Goal: Information Seeking & Learning: Check status

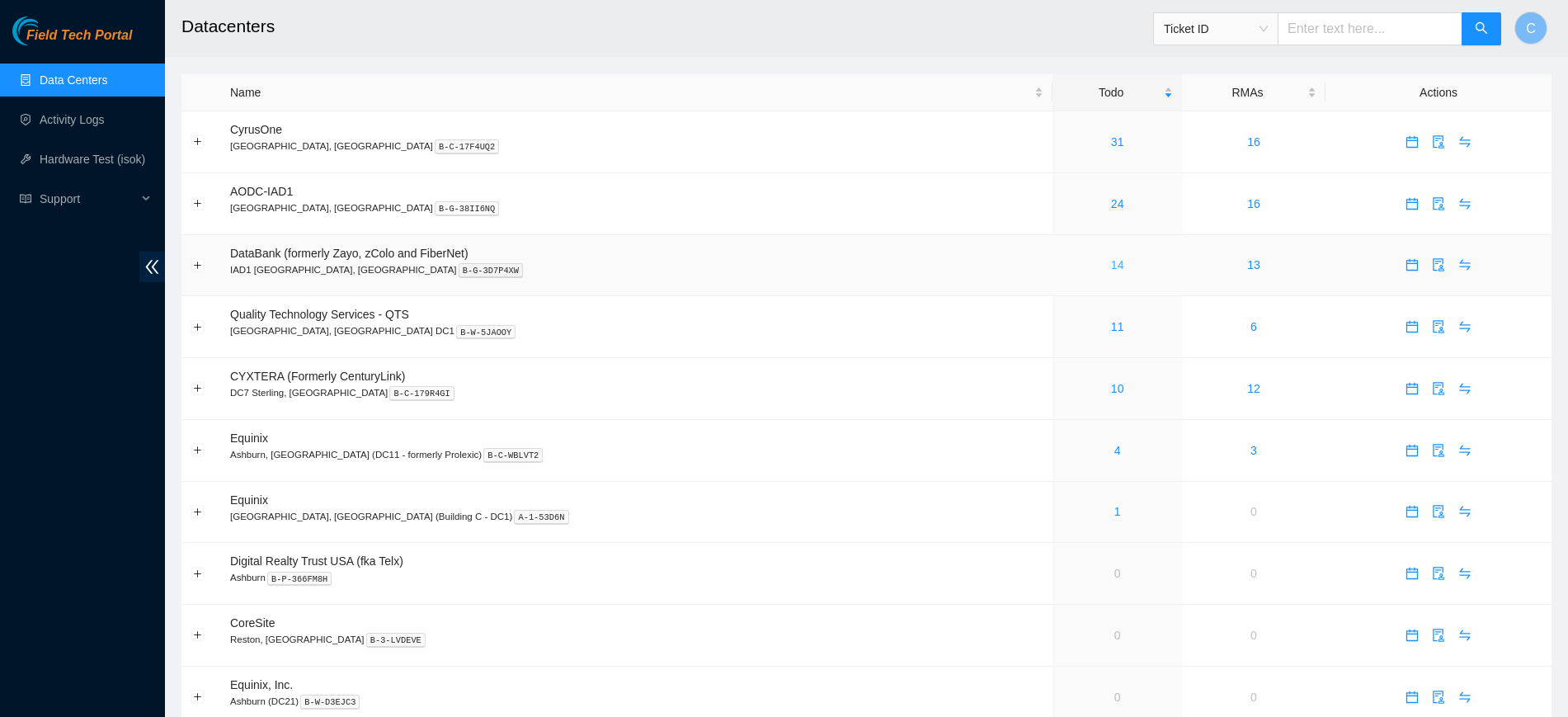
click at [1111, 258] on link "14" at bounding box center [1117, 264] width 13 height 13
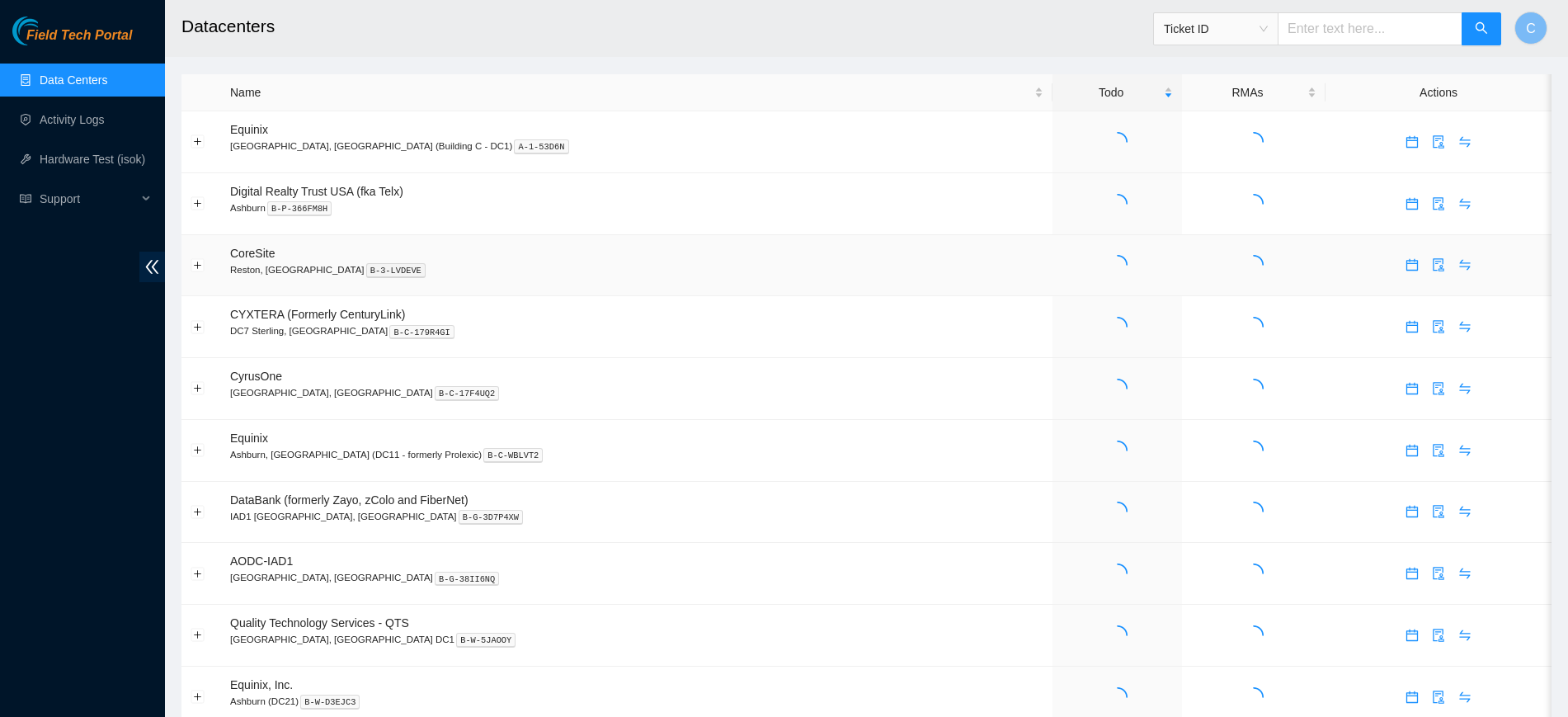
click at [1052, 253] on td at bounding box center [1116, 266] width 128 height 62
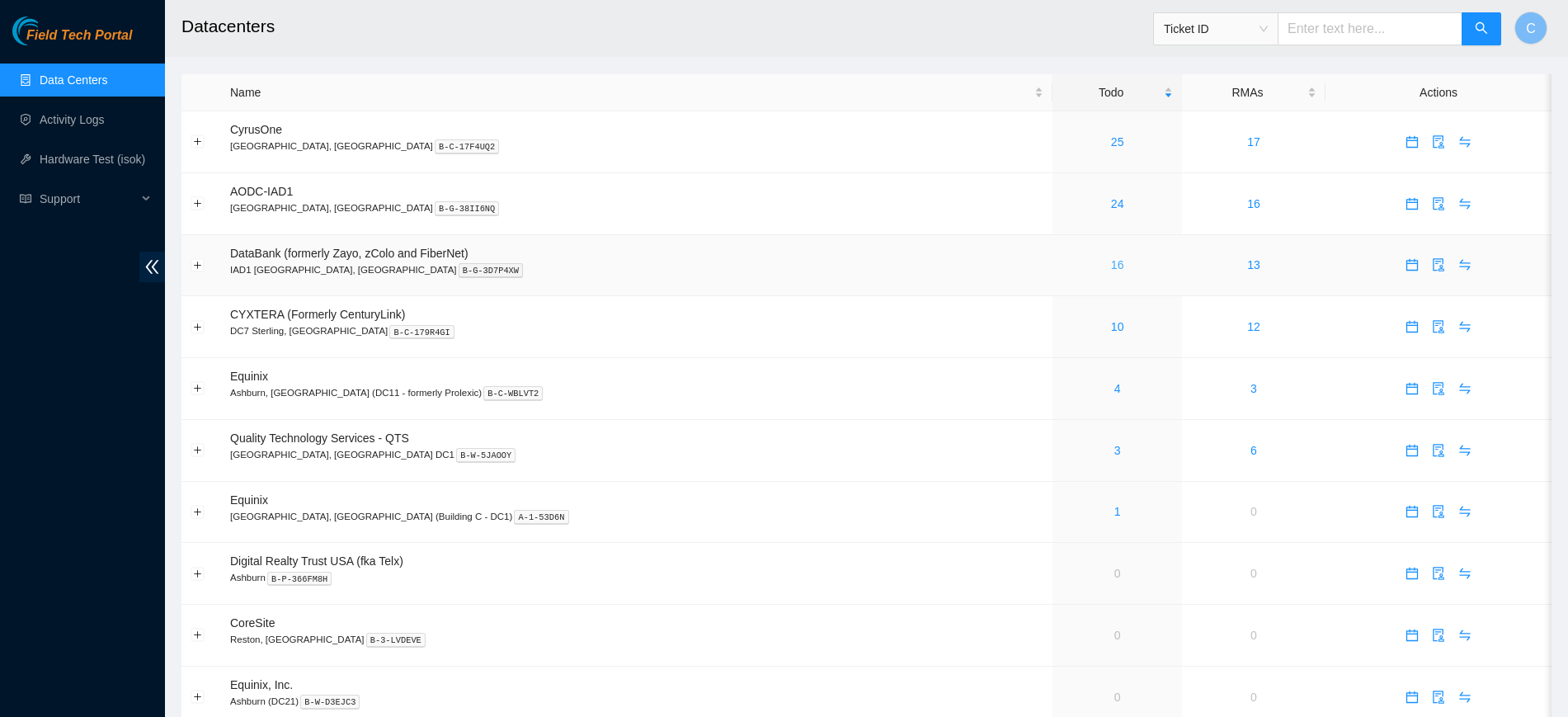
click at [1111, 266] on link "16" at bounding box center [1117, 264] width 13 height 13
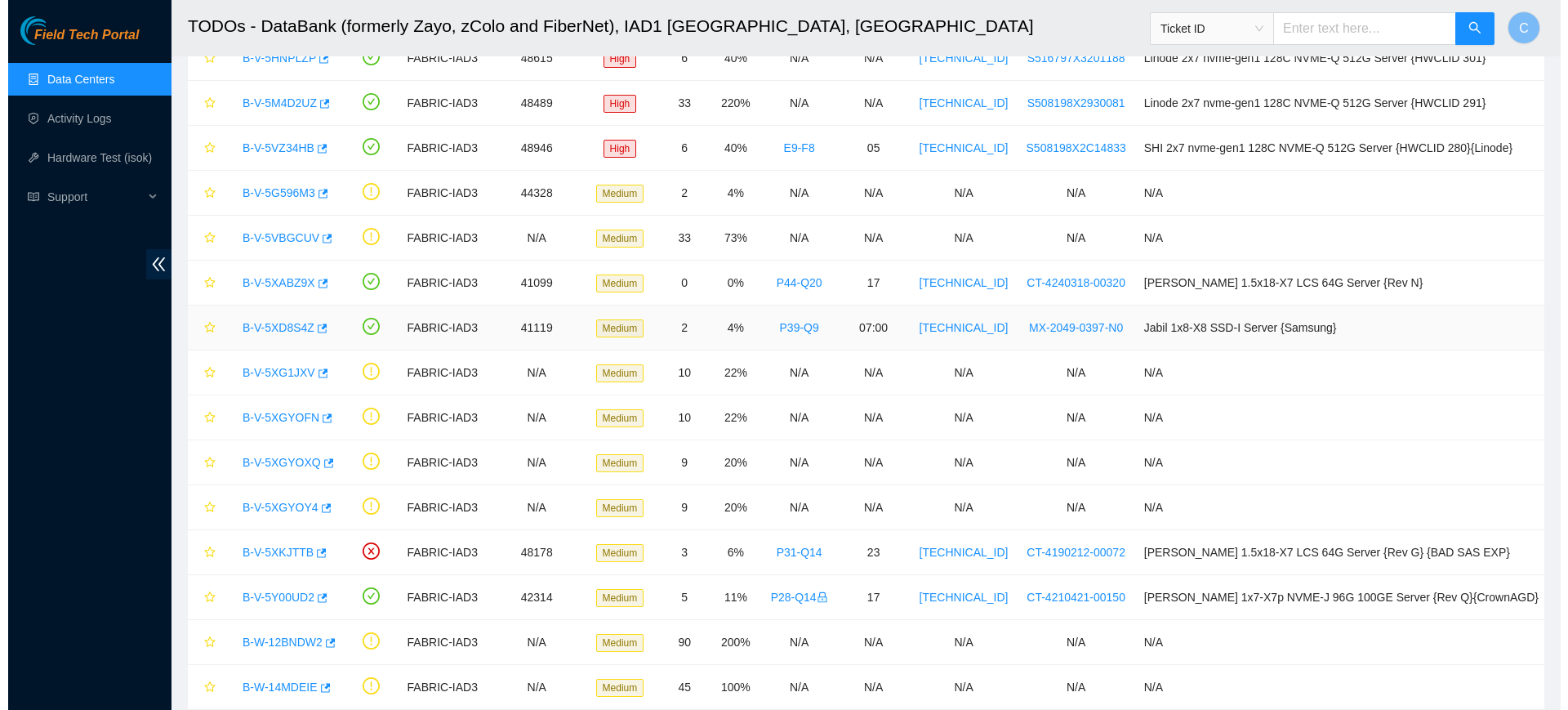
scroll to position [111, 0]
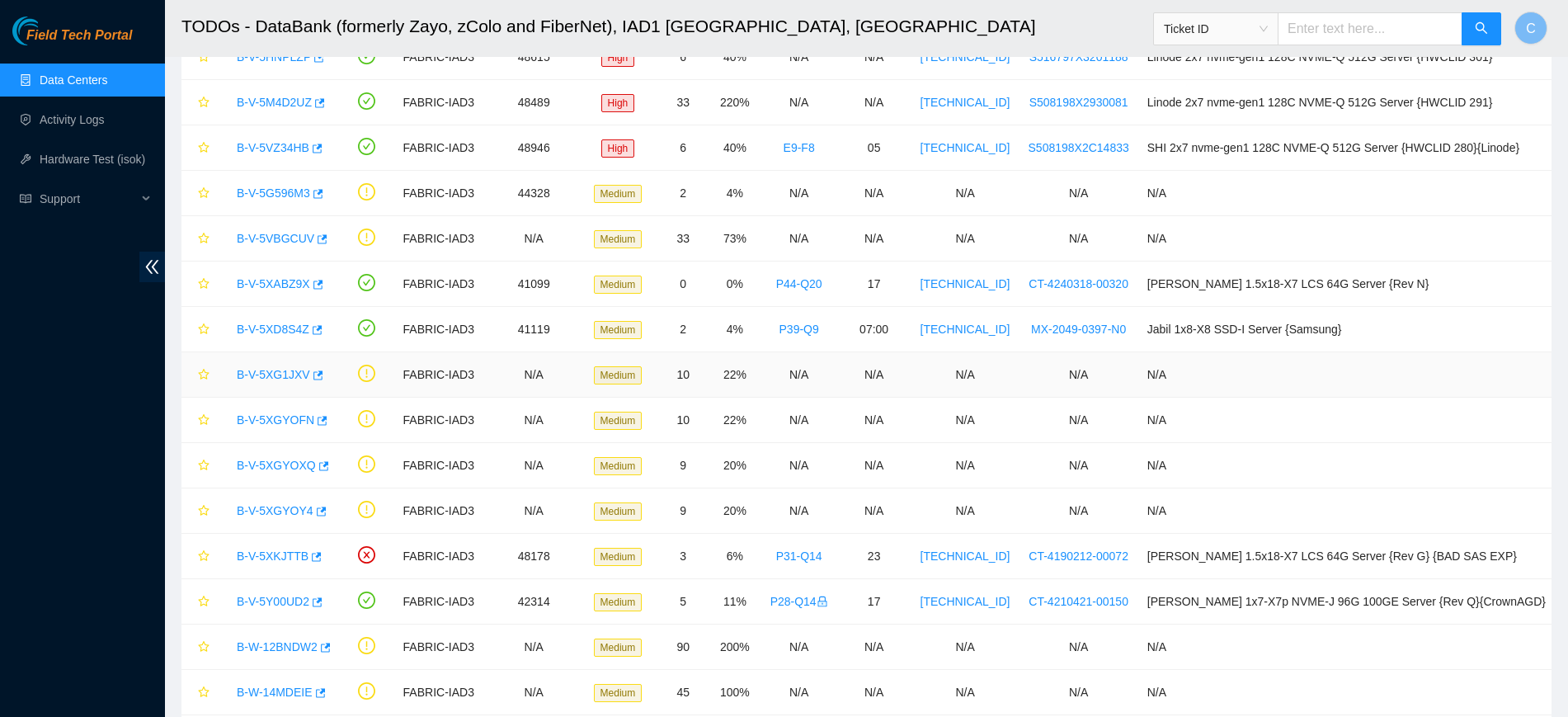
click at [258, 369] on link "B-V-5XG1JXV" at bounding box center [273, 374] width 74 height 13
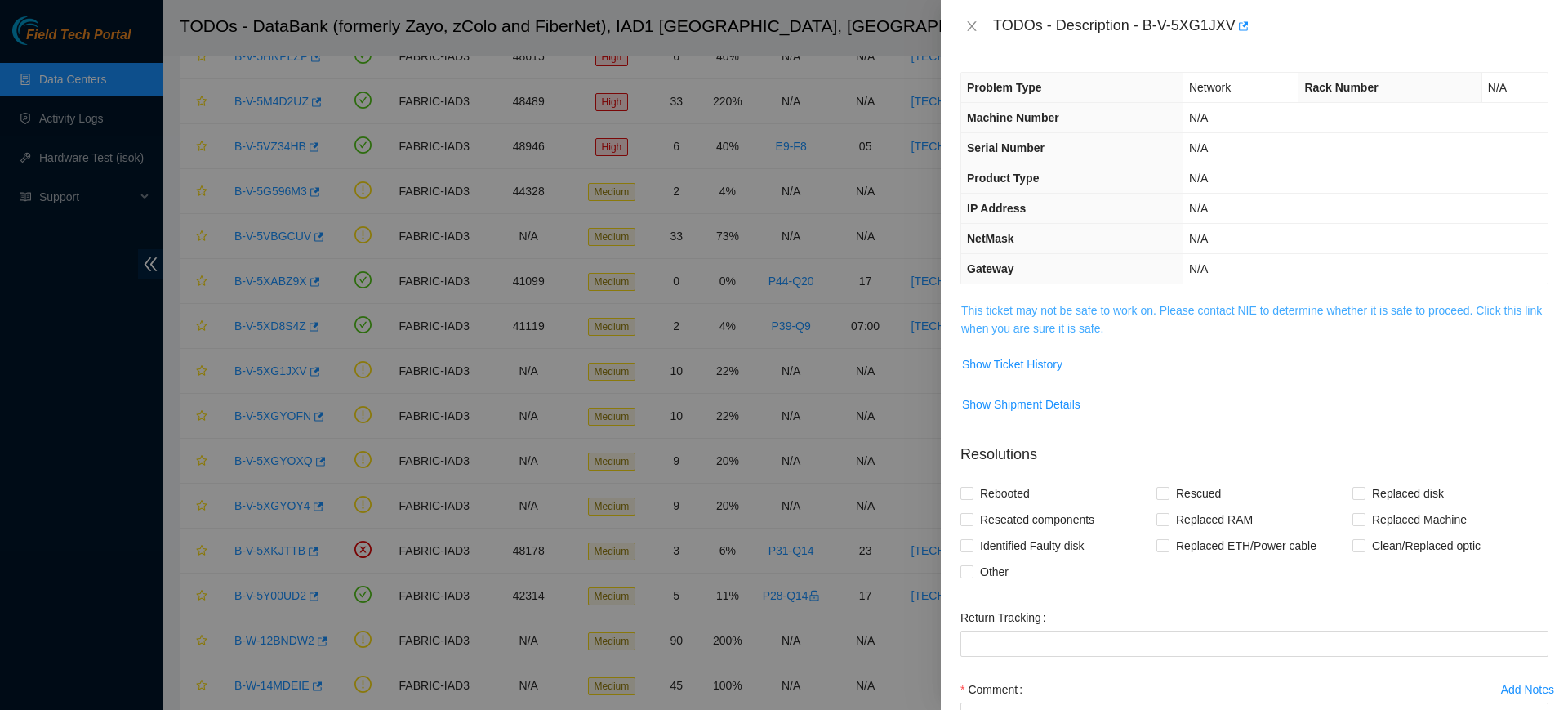
click at [1109, 311] on link "This ticket may not be safe to work on. Please contact NIE to determine whether…" at bounding box center [1251, 319] width 580 height 31
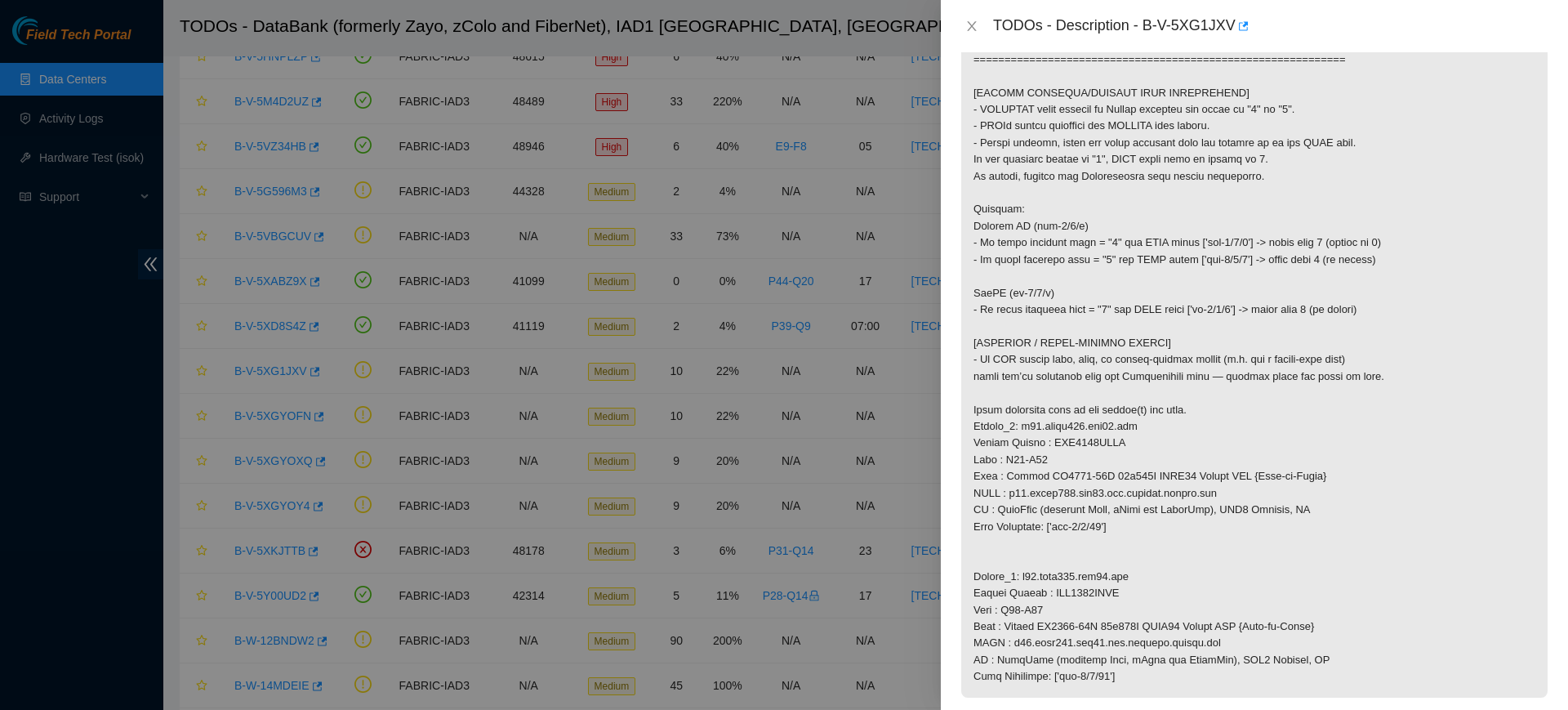
scroll to position [330, 0]
click at [1094, 487] on p at bounding box center [1255, 334] width 586 height 726
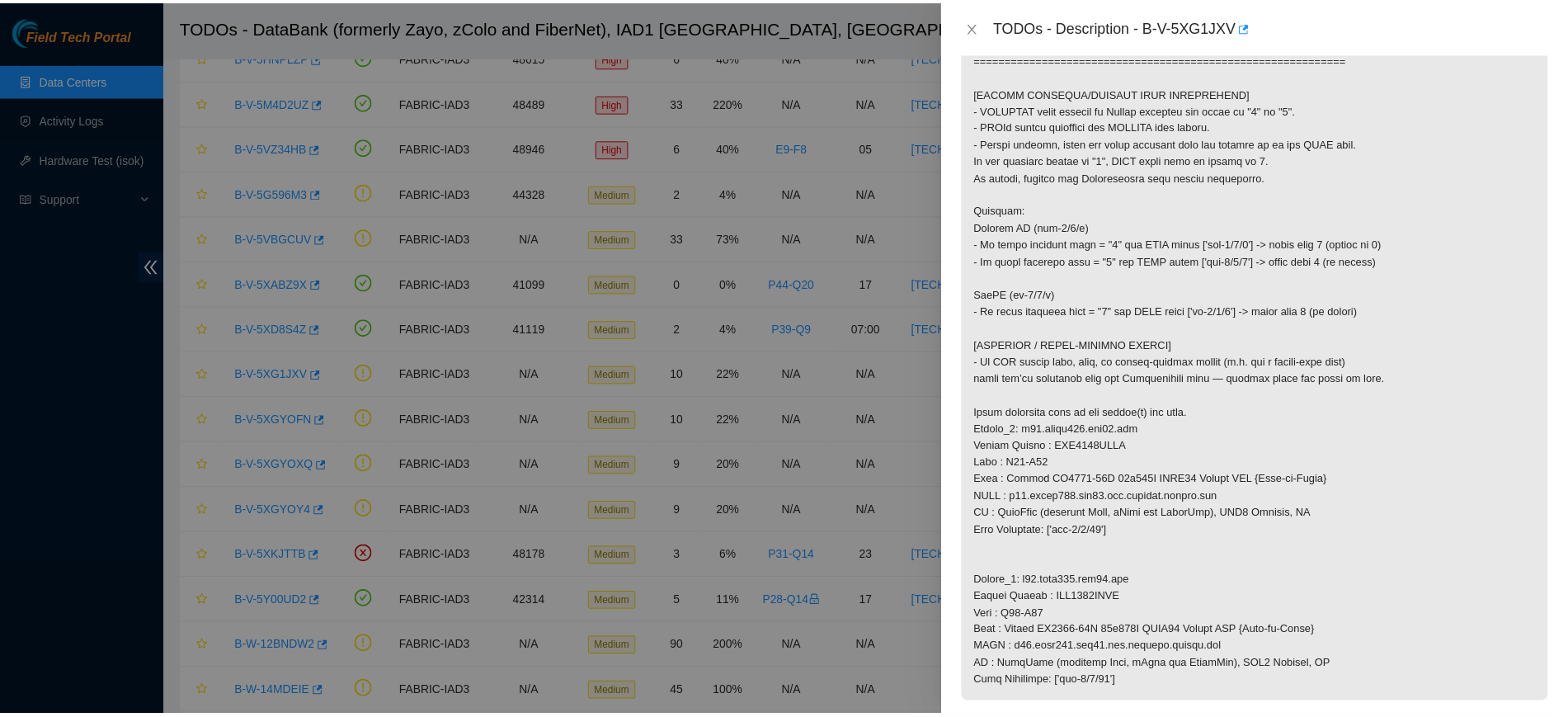
scroll to position [345, 0]
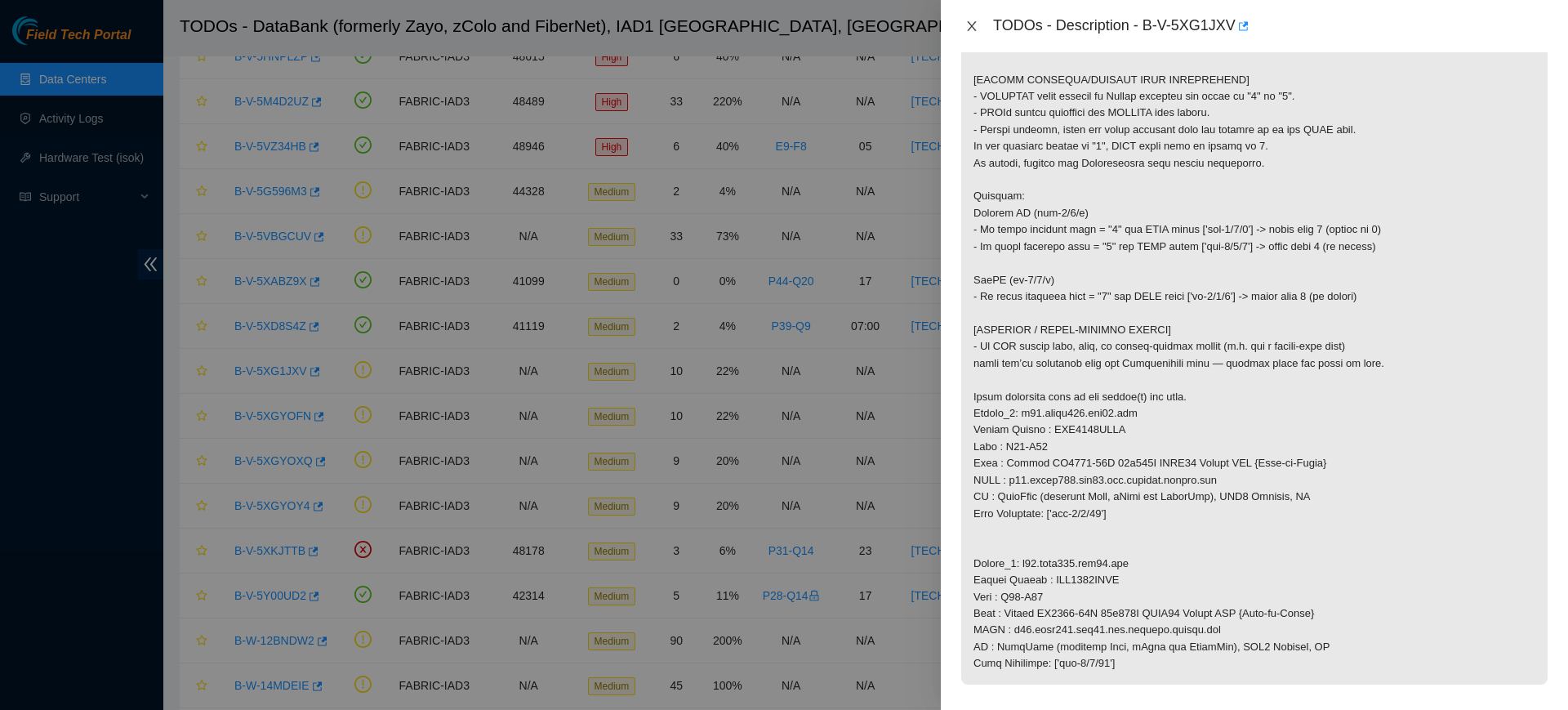
click at [975, 33] on button "Close" at bounding box center [972, 27] width 23 height 16
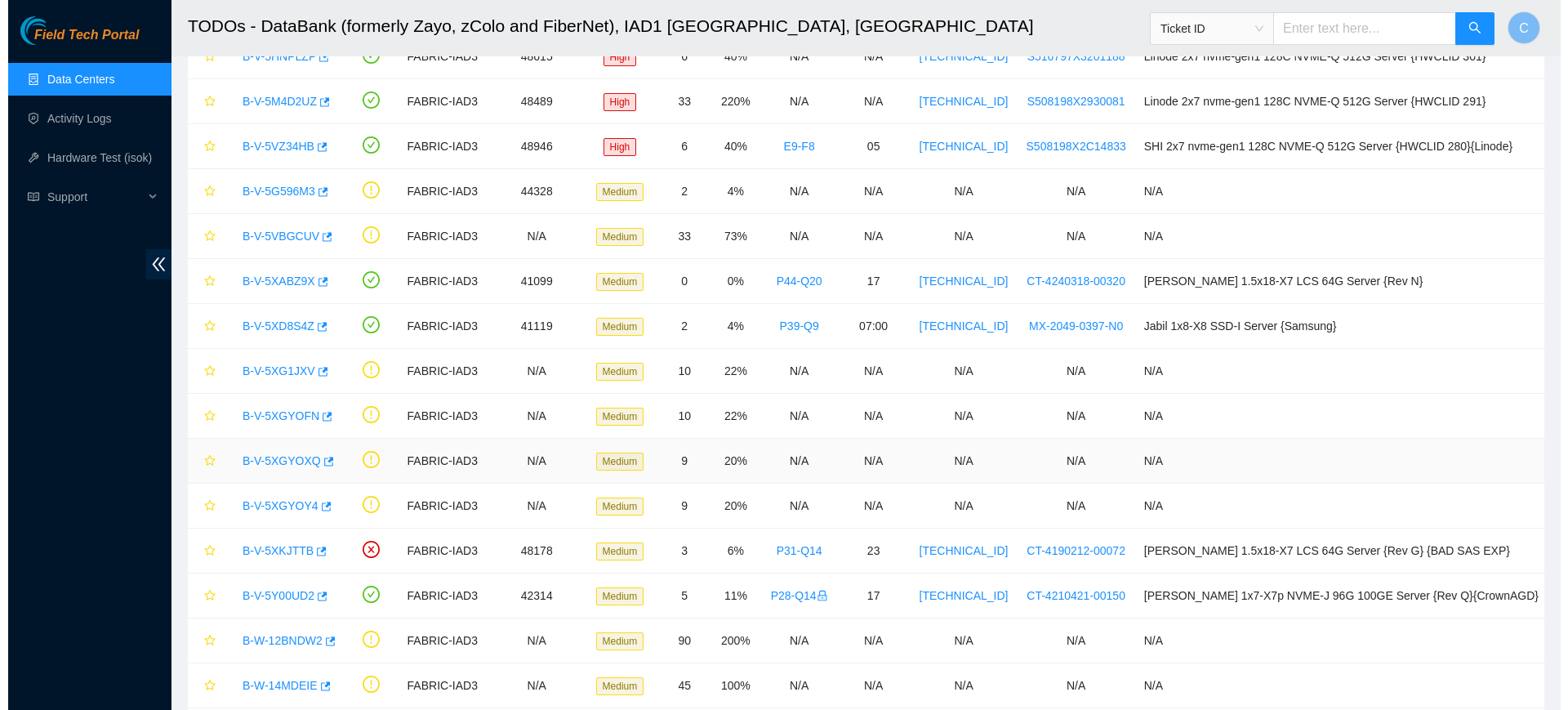
scroll to position [221, 0]
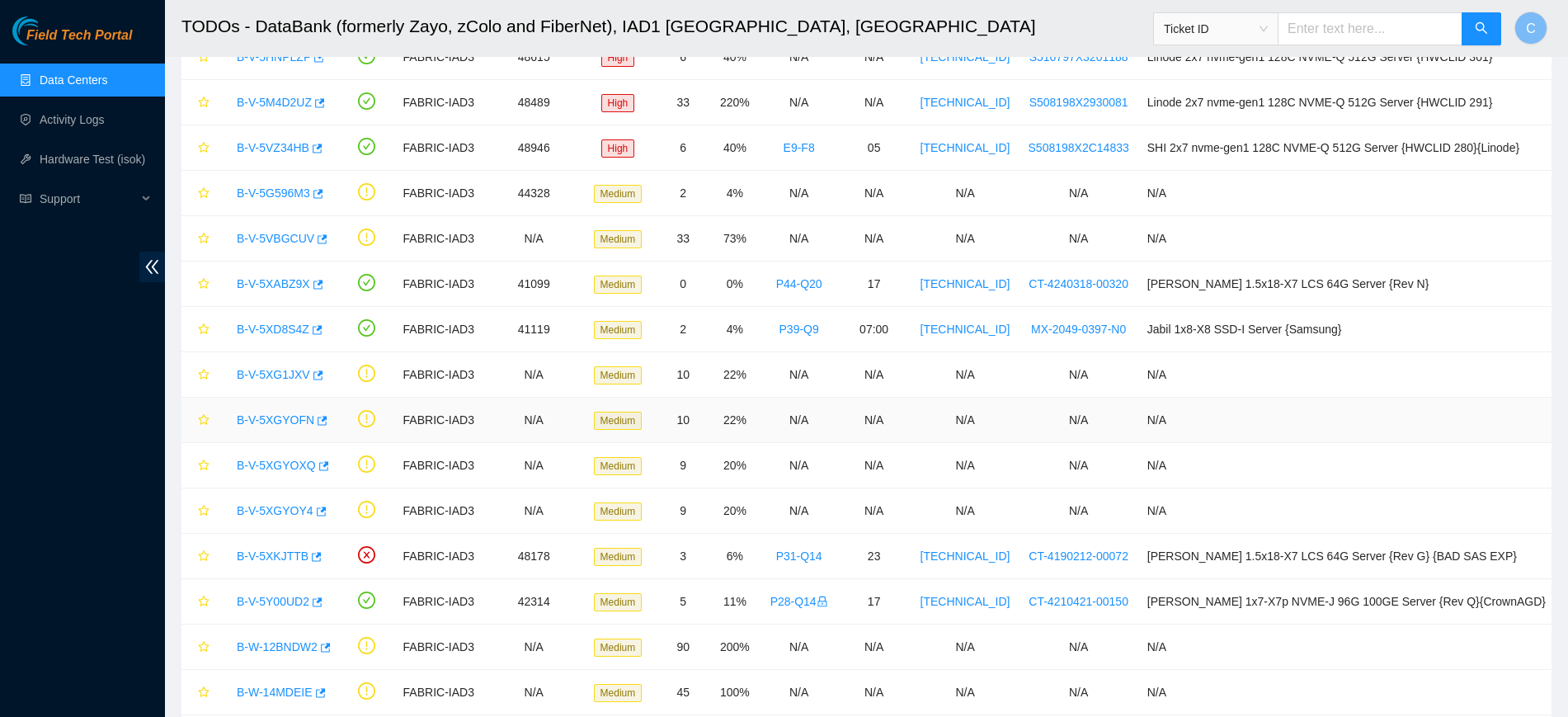
click at [277, 421] on link "B-V-5XGYOFN" at bounding box center [275, 419] width 77 height 13
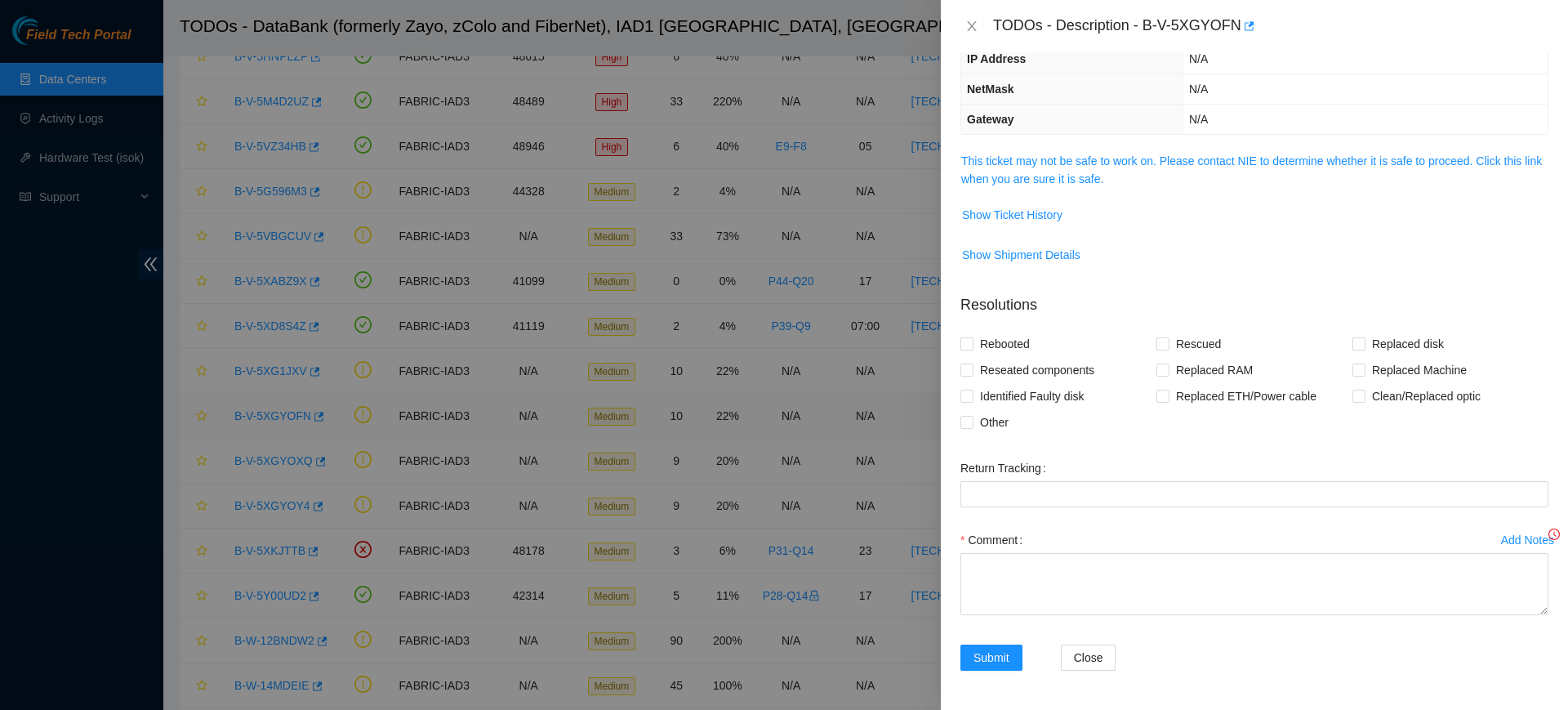
scroll to position [150, 0]
click at [1112, 158] on link "This ticket may not be safe to work on. Please contact NIE to determine whether…" at bounding box center [1251, 170] width 580 height 31
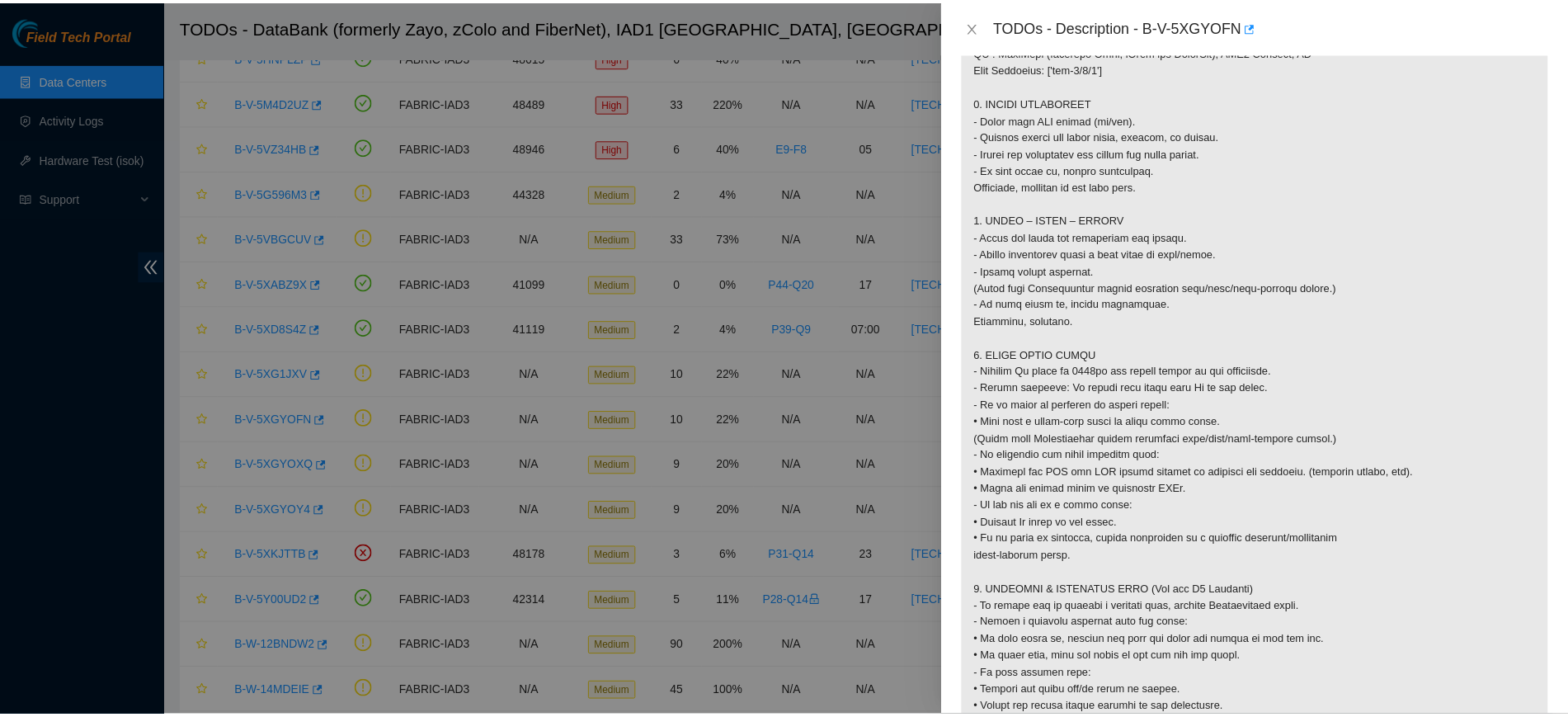
scroll to position [1239, 0]
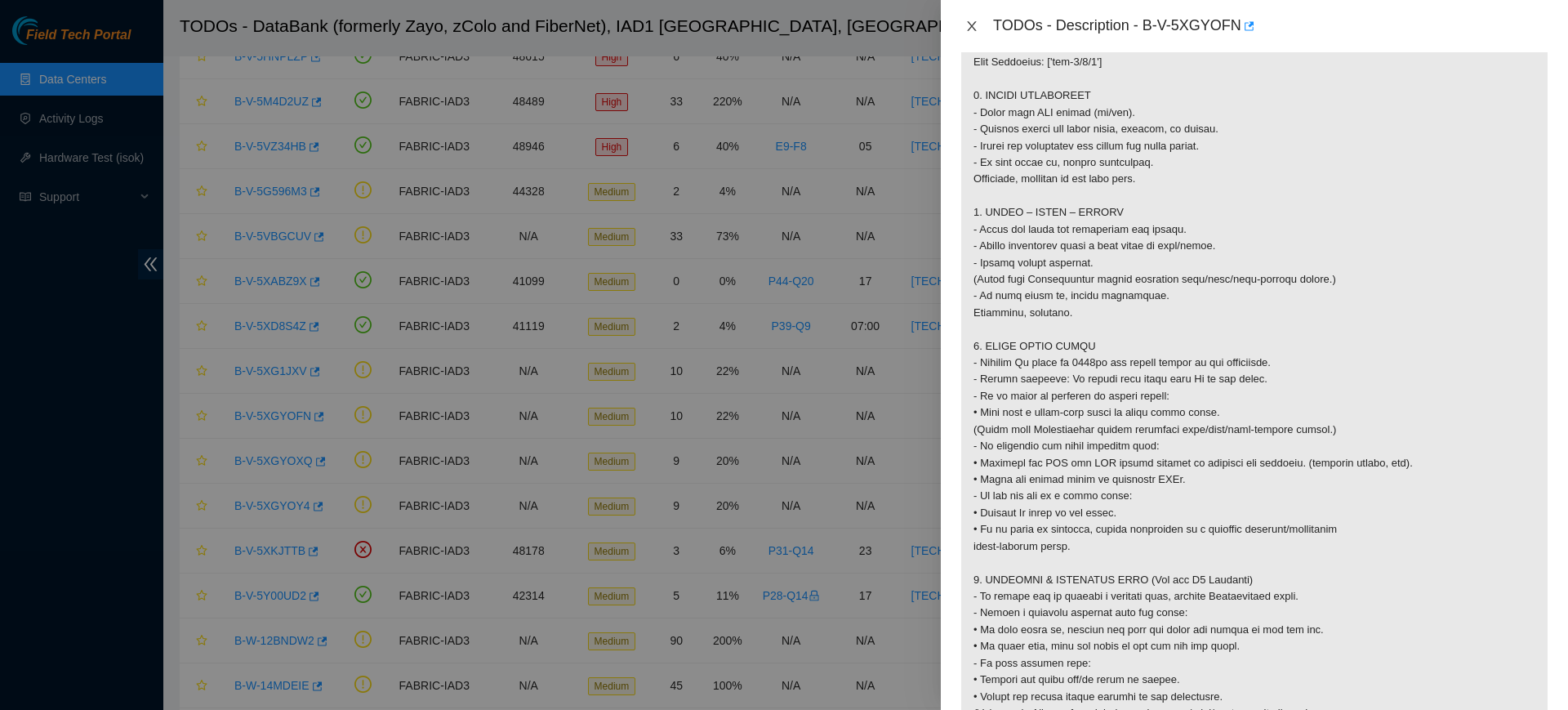
click at [981, 27] on button "Close" at bounding box center [972, 27] width 23 height 16
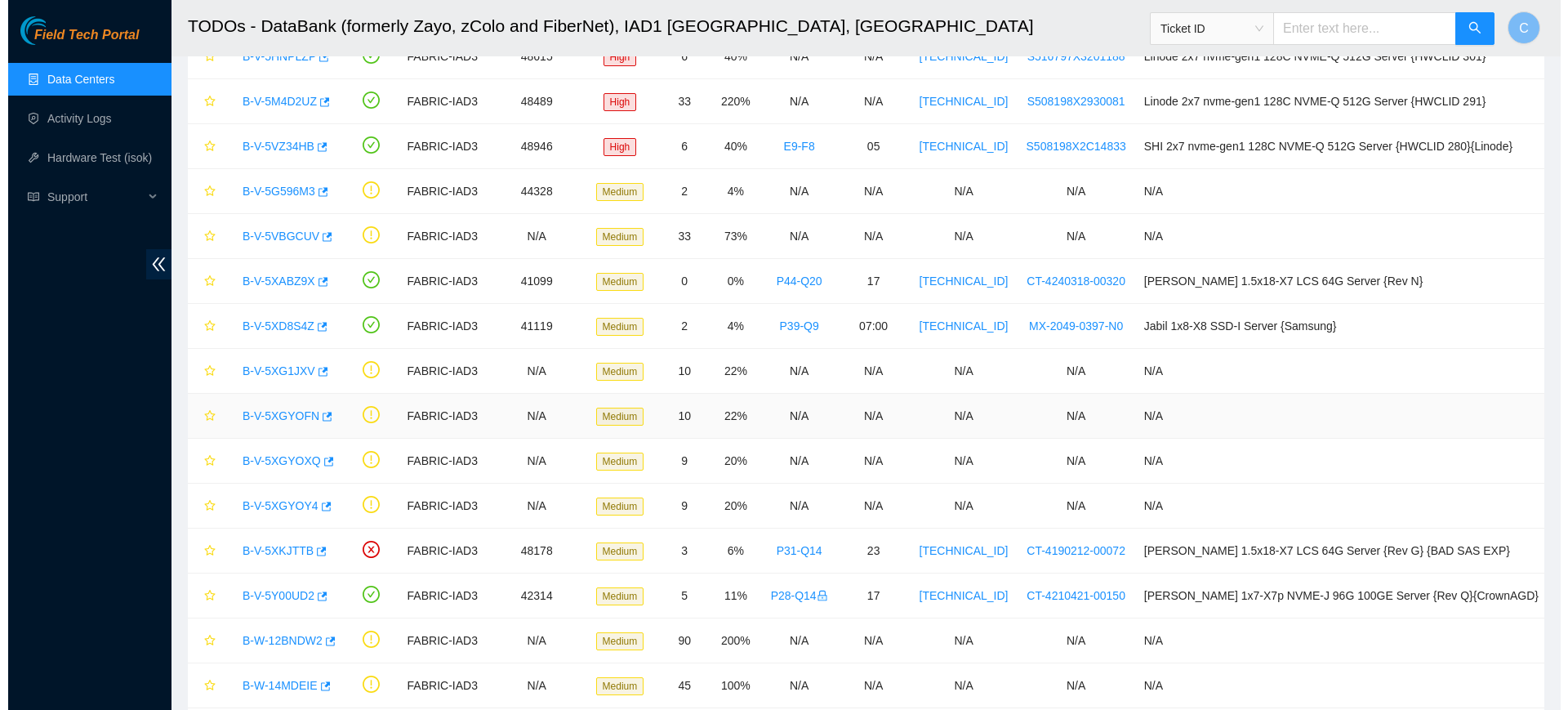
scroll to position [0, 0]
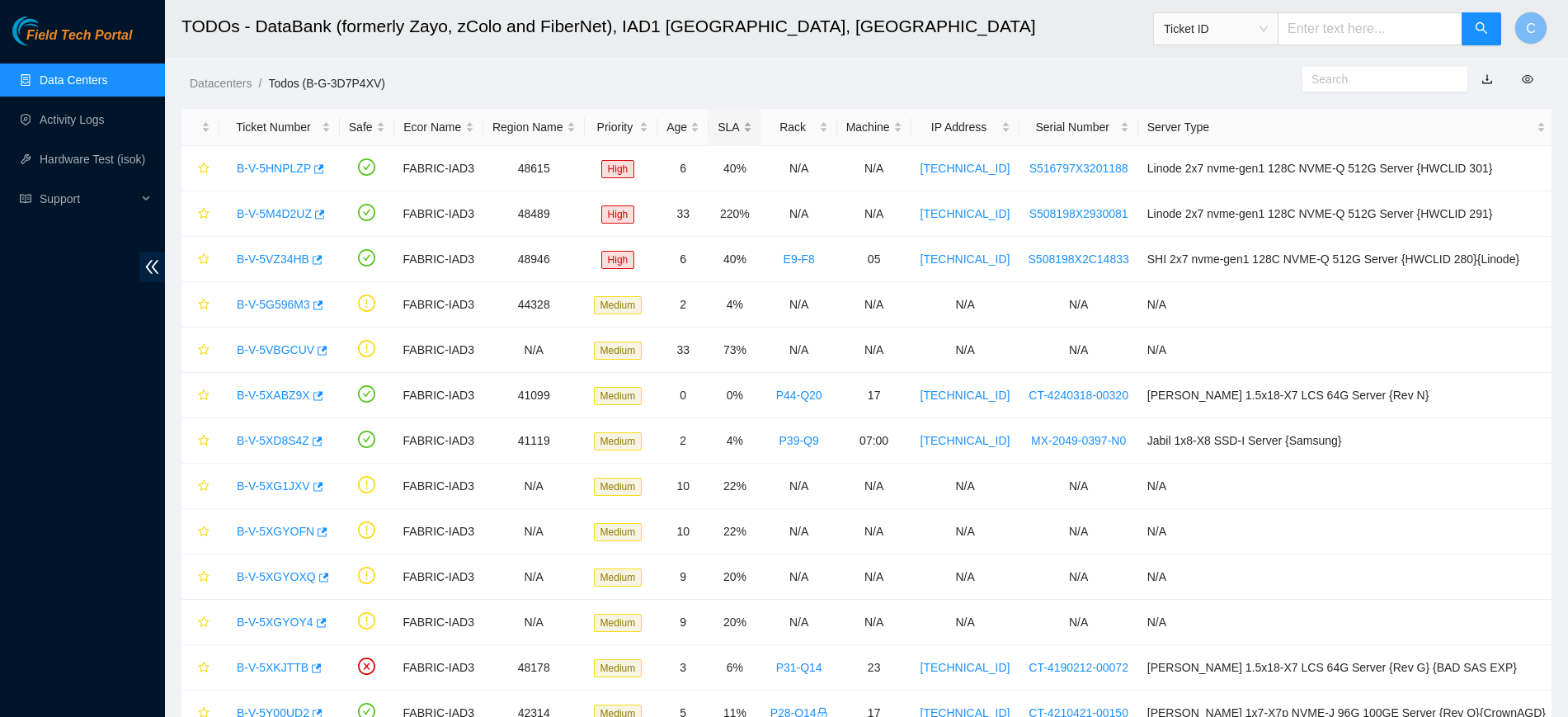
click at [748, 119] on div "SLA" at bounding box center [734, 127] width 33 height 18
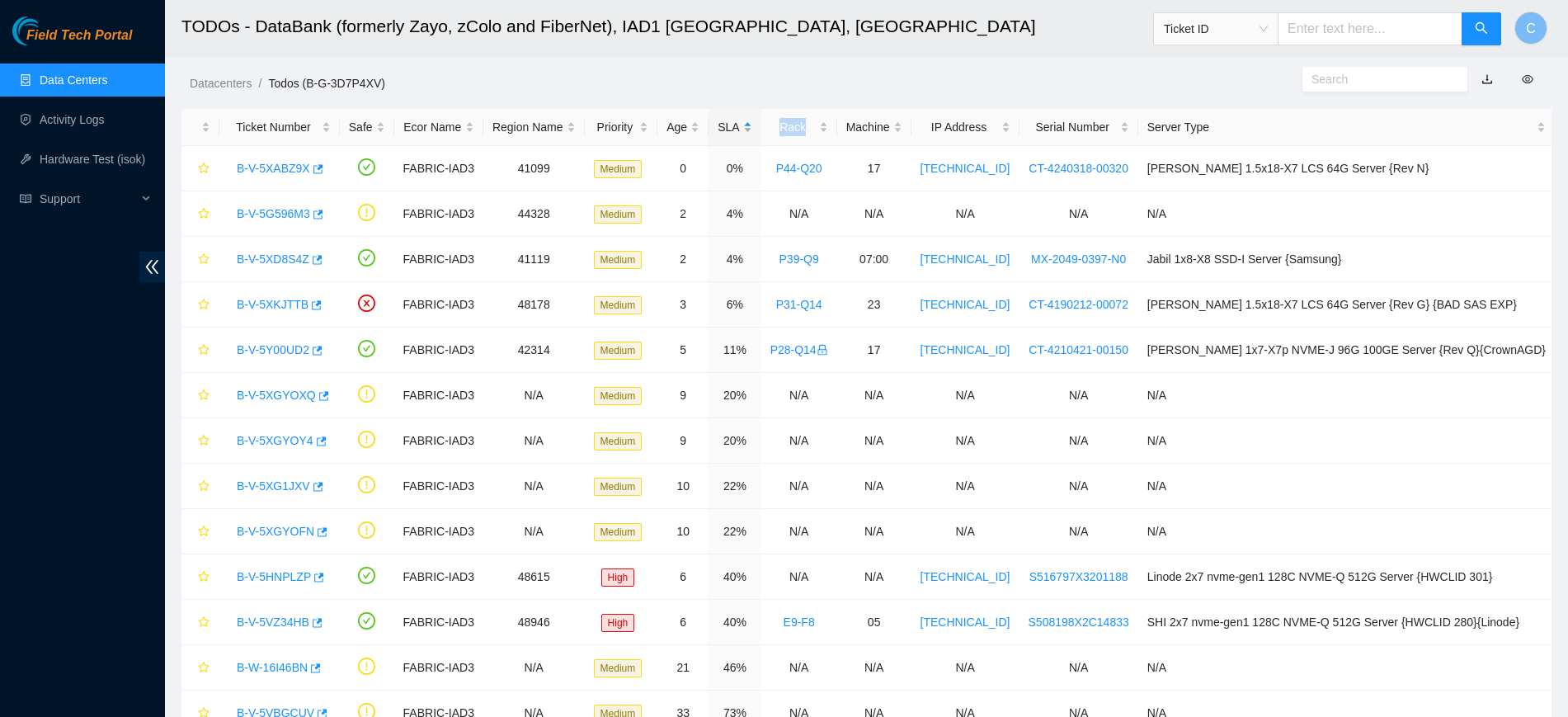
click at [748, 119] on div "SLA" at bounding box center [734, 127] width 33 height 18
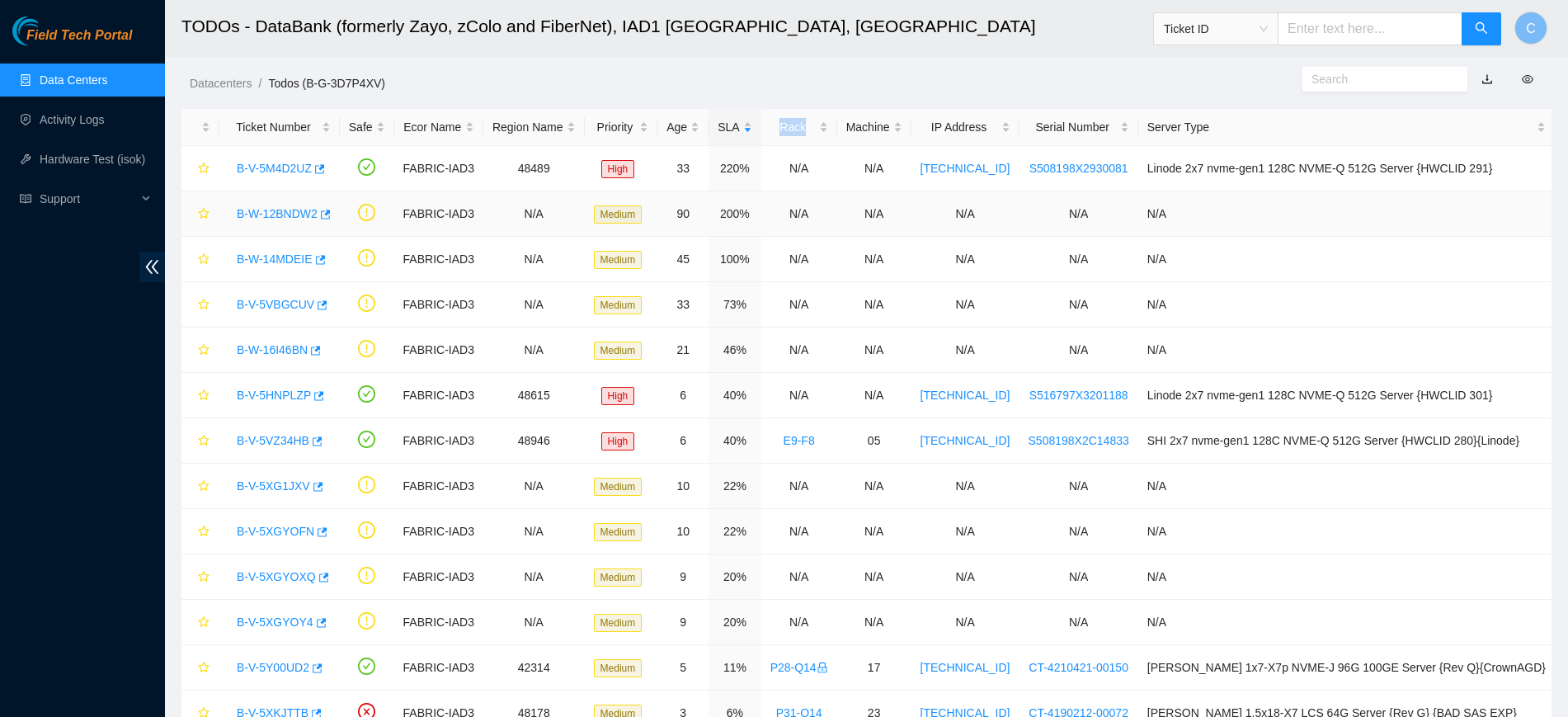
click at [288, 219] on link "B-W-12BNDW2" at bounding box center [277, 214] width 81 height 13
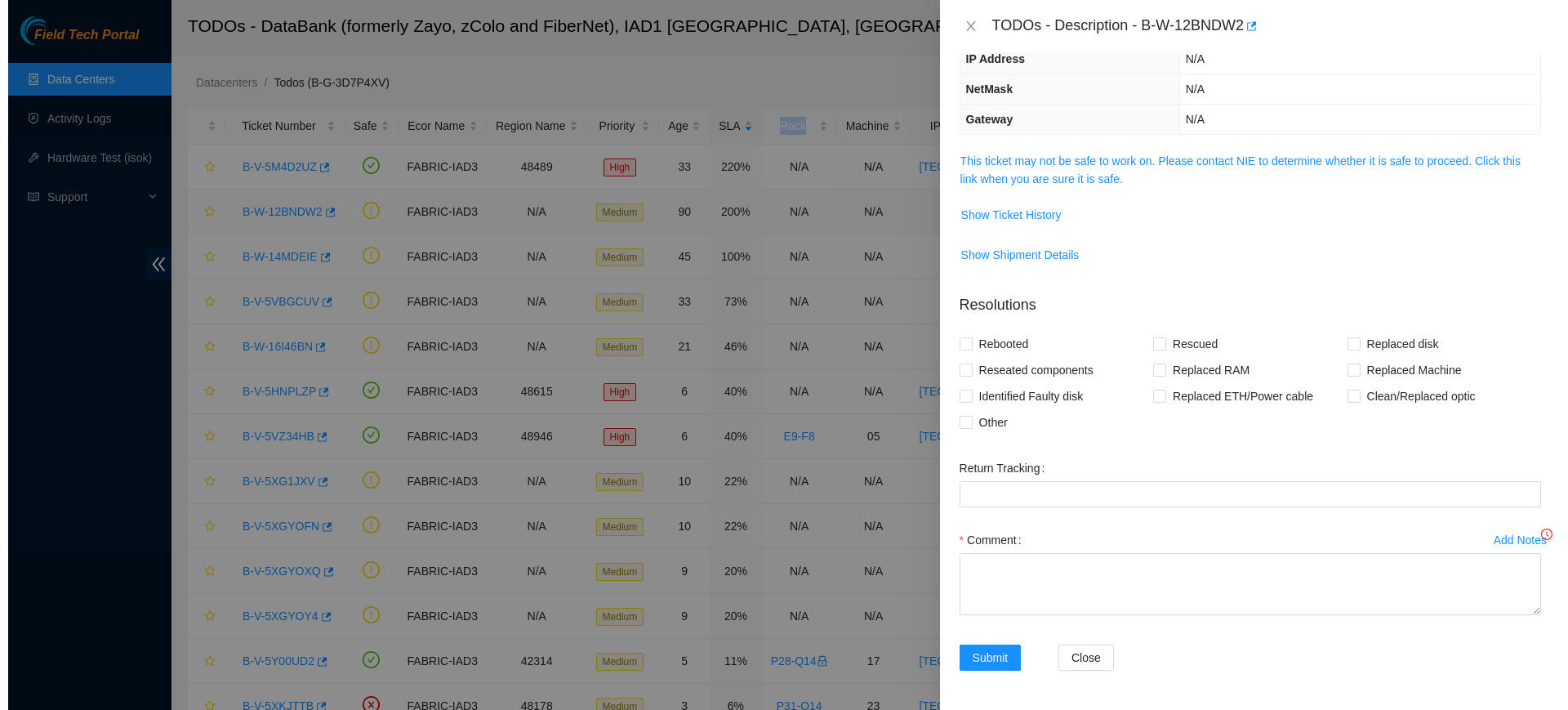
scroll to position [150, 0]
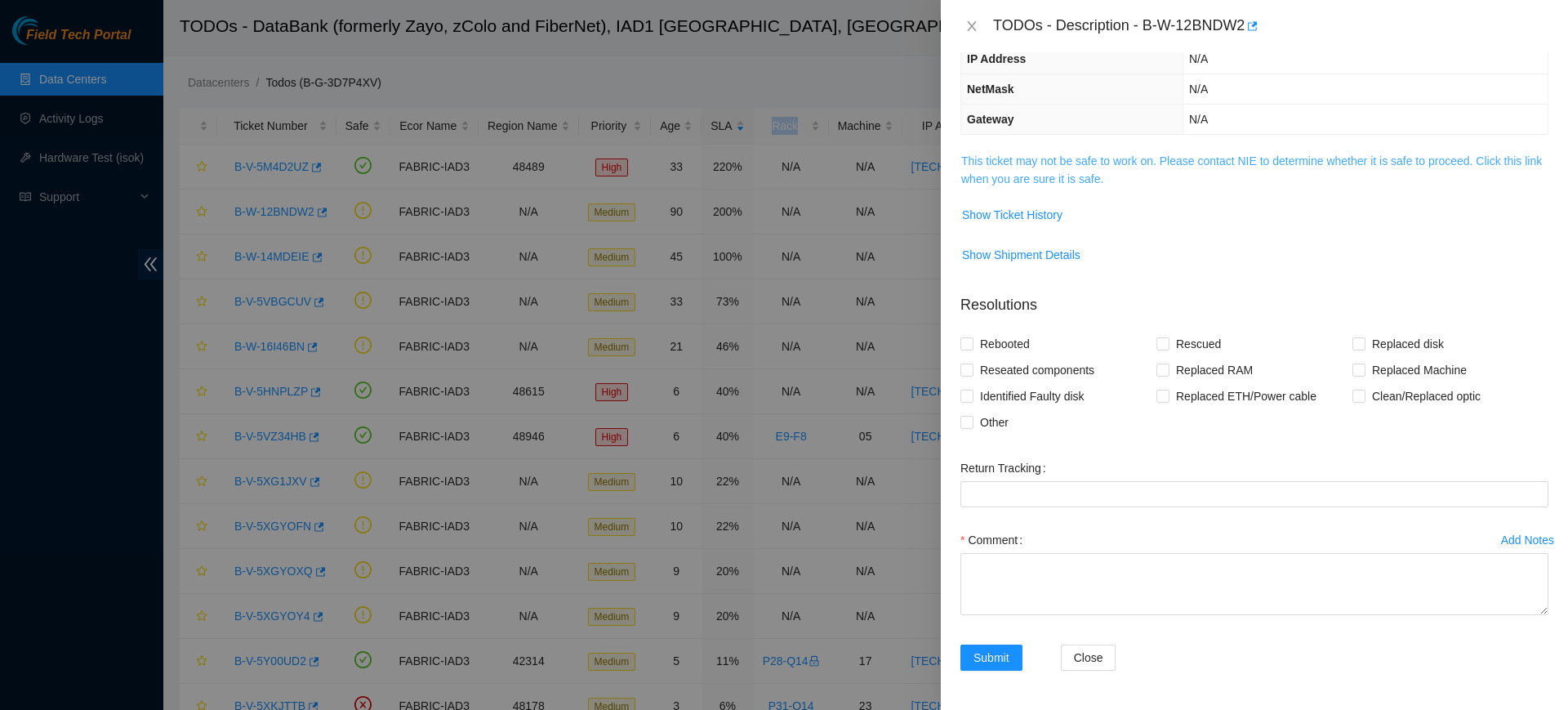
click at [1068, 162] on link "This ticket may not be safe to work on. Please contact NIE to determine whether…" at bounding box center [1251, 170] width 580 height 31
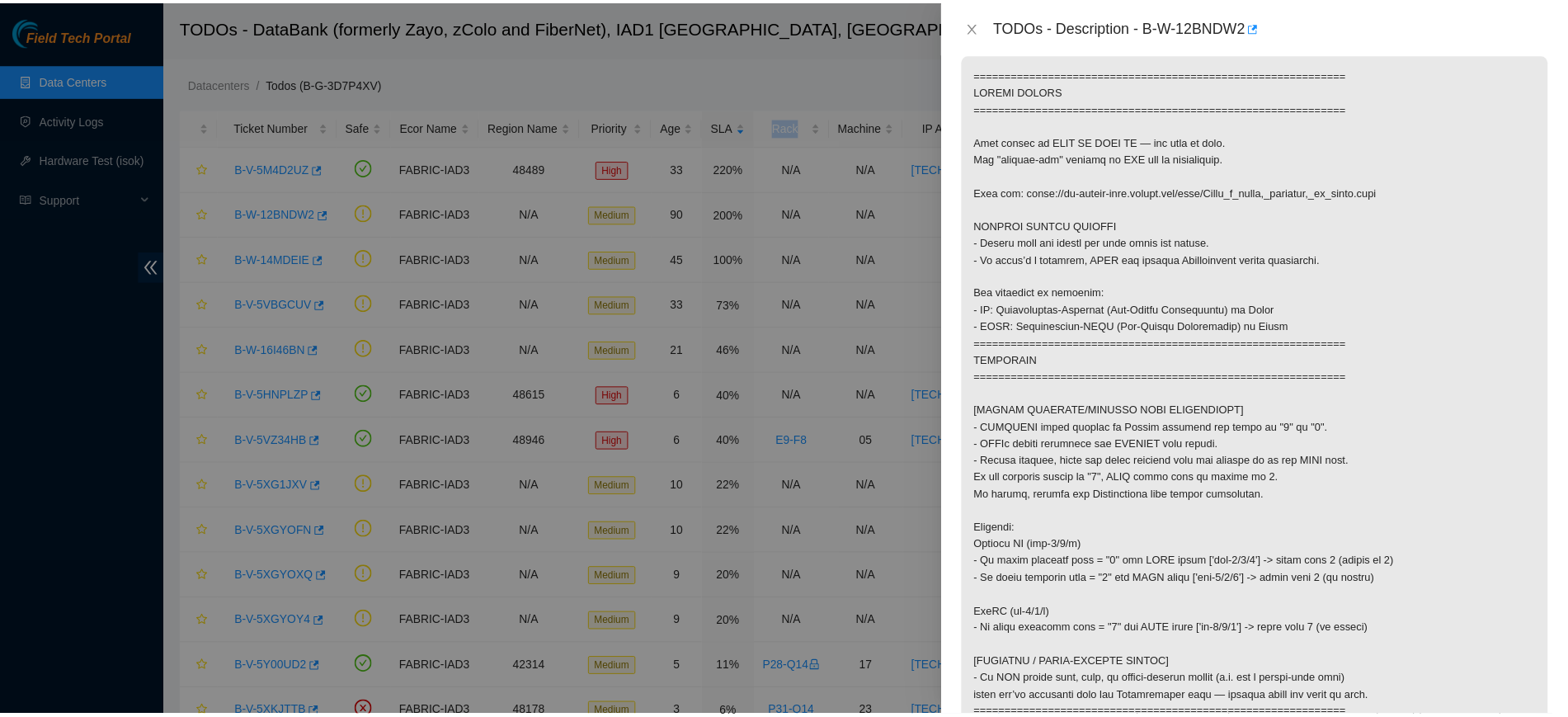
scroll to position [0, 0]
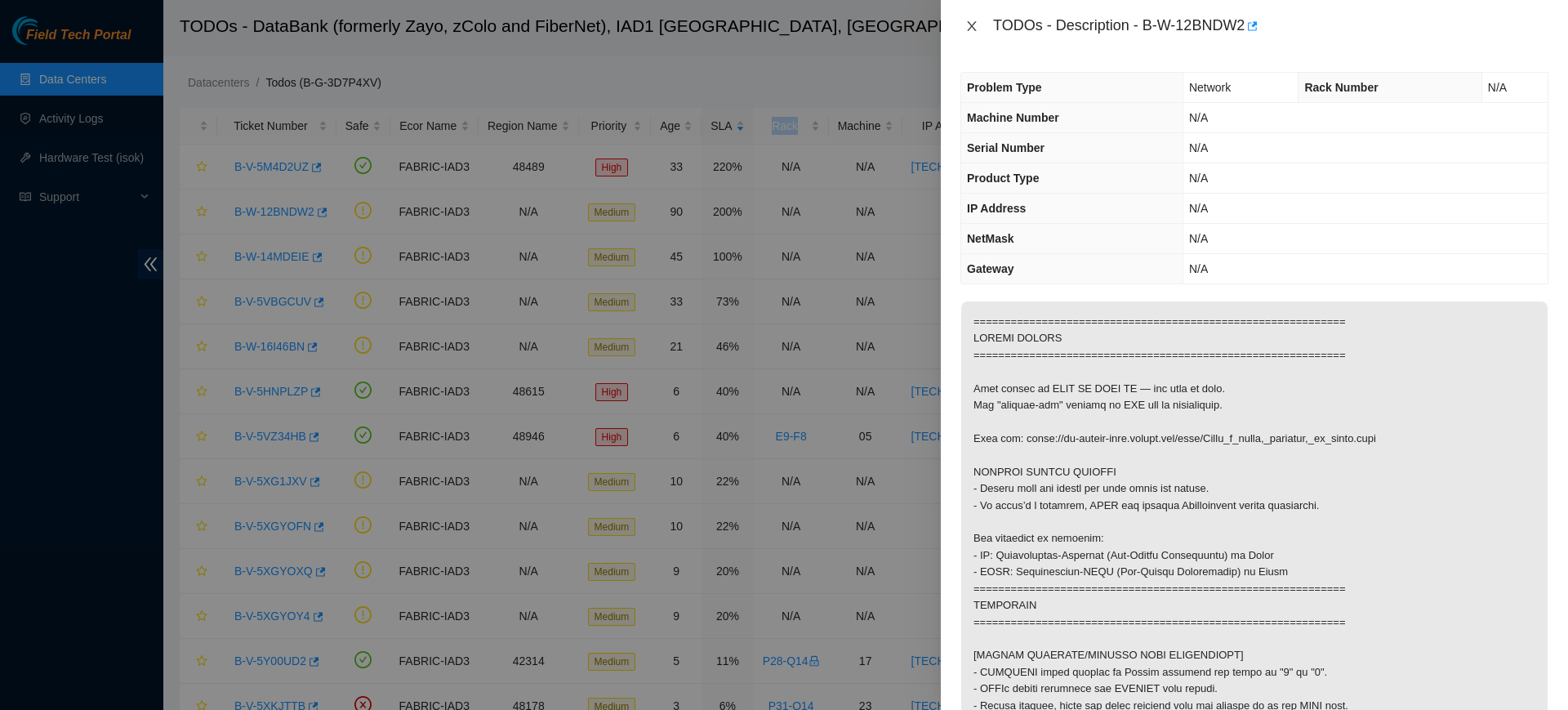
click at [976, 29] on icon "close" at bounding box center [972, 26] width 13 height 13
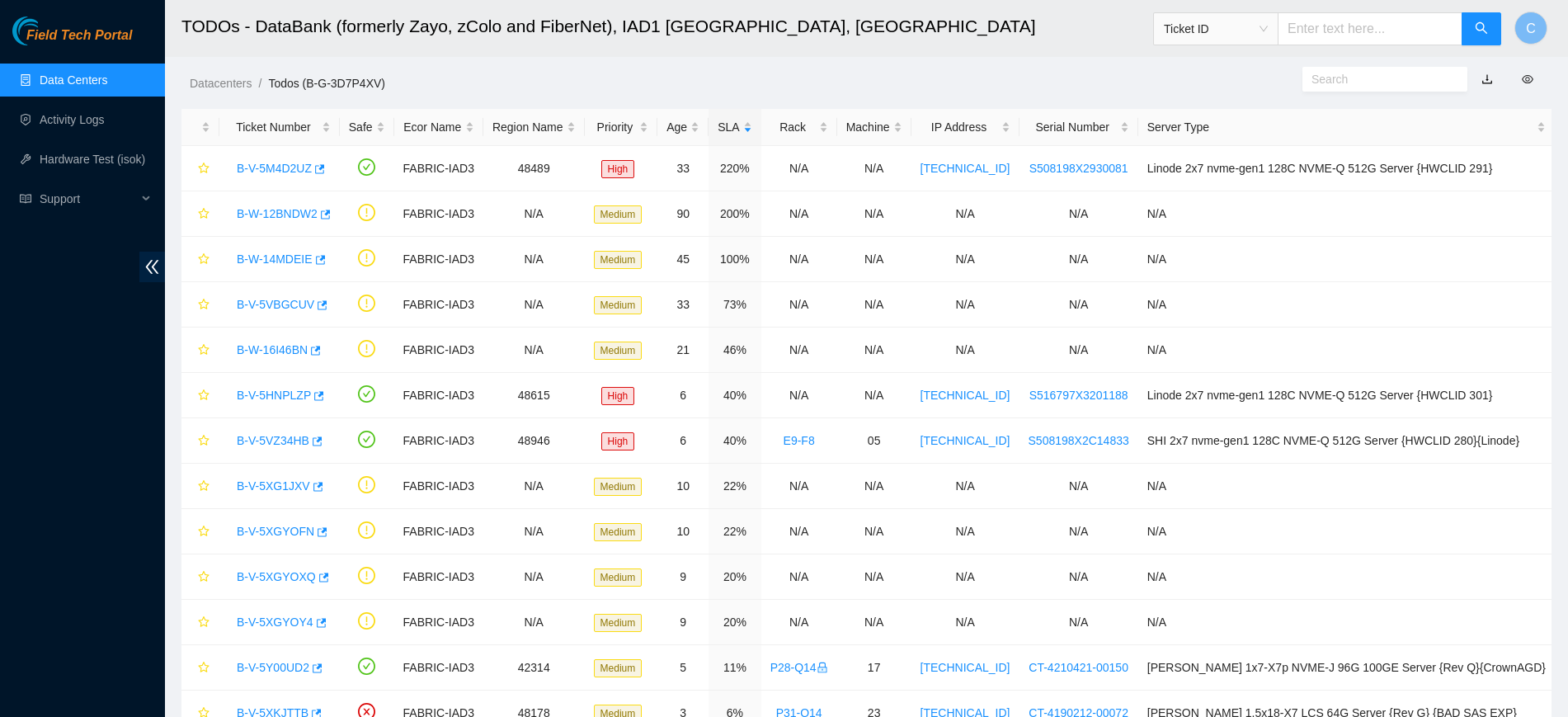
click at [532, 59] on div "Datacenters / Todos (B-G-3D7P4XV) /" at bounding box center [691, 46] width 1052 height 92
click at [90, 86] on link "Data Centers" at bounding box center [73, 80] width 68 height 13
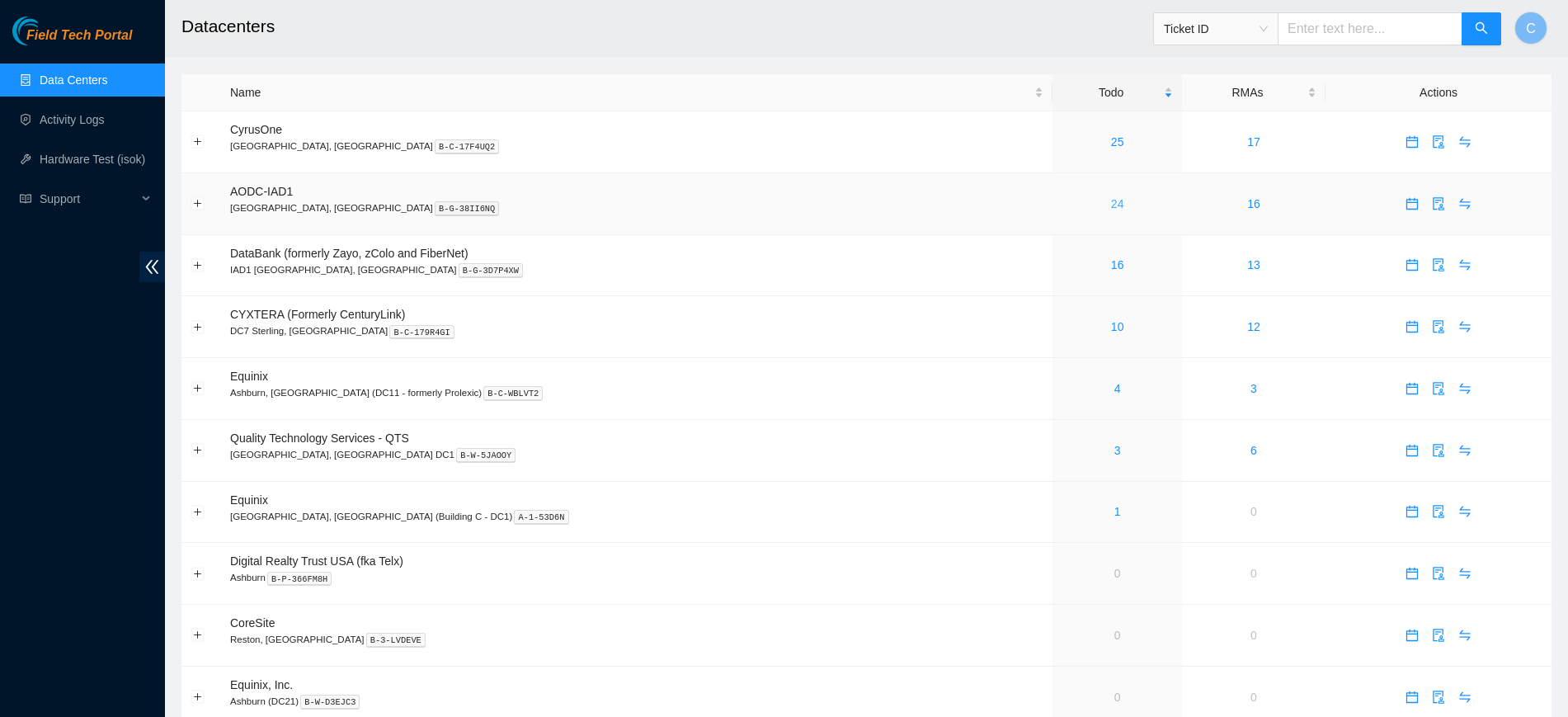
click at [1111, 200] on link "24" at bounding box center [1117, 203] width 13 height 13
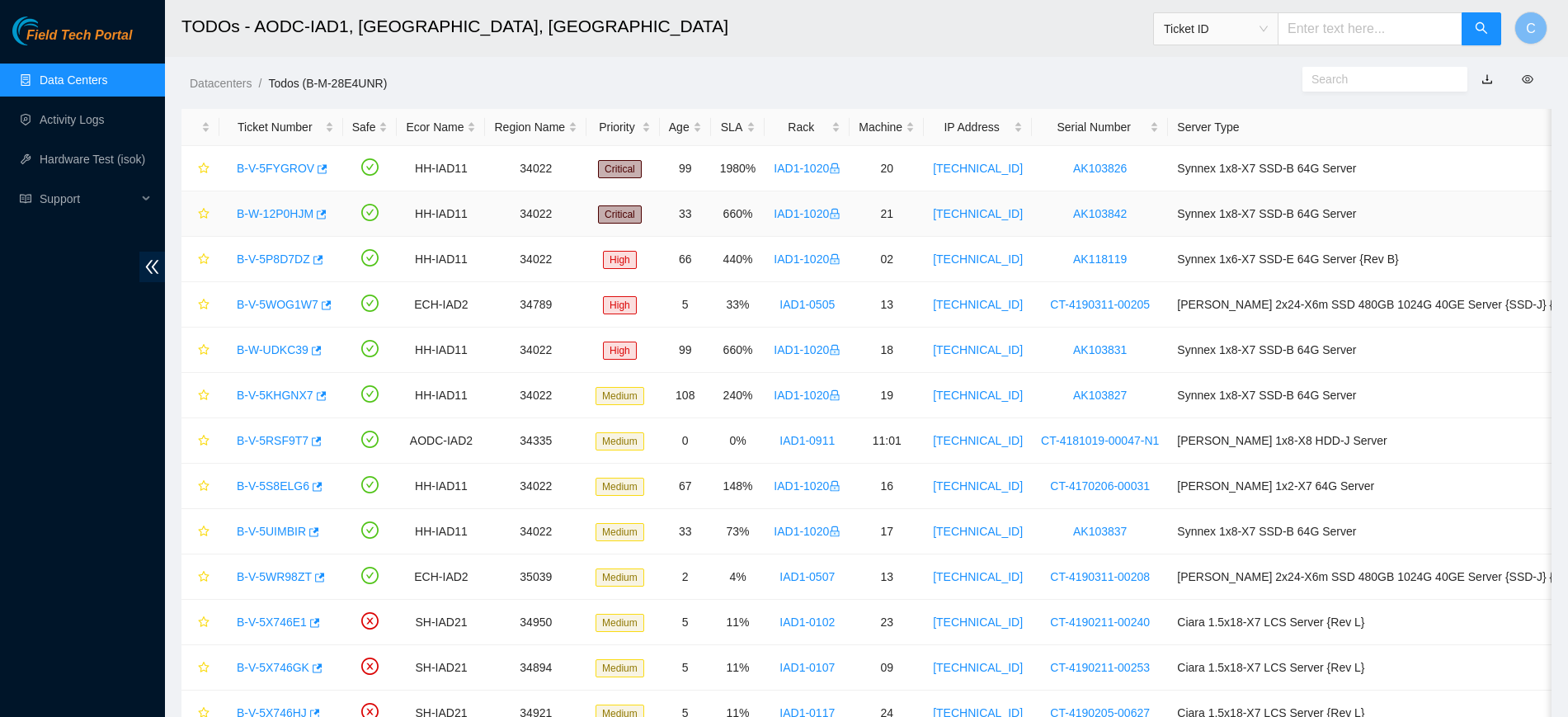
scroll to position [1, 0]
click at [107, 76] on link "Data Centers" at bounding box center [73, 80] width 68 height 13
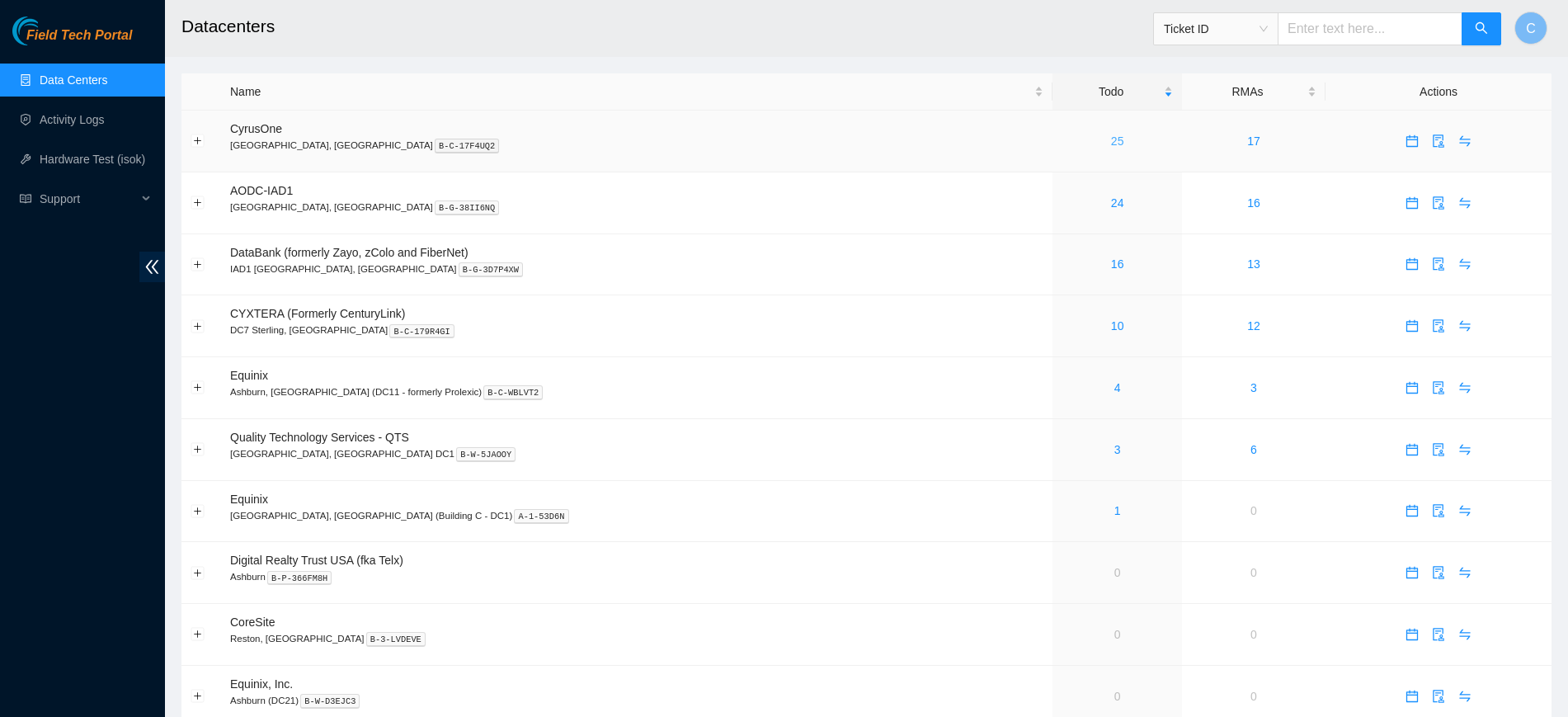
click at [1111, 141] on link "25" at bounding box center [1117, 141] width 13 height 13
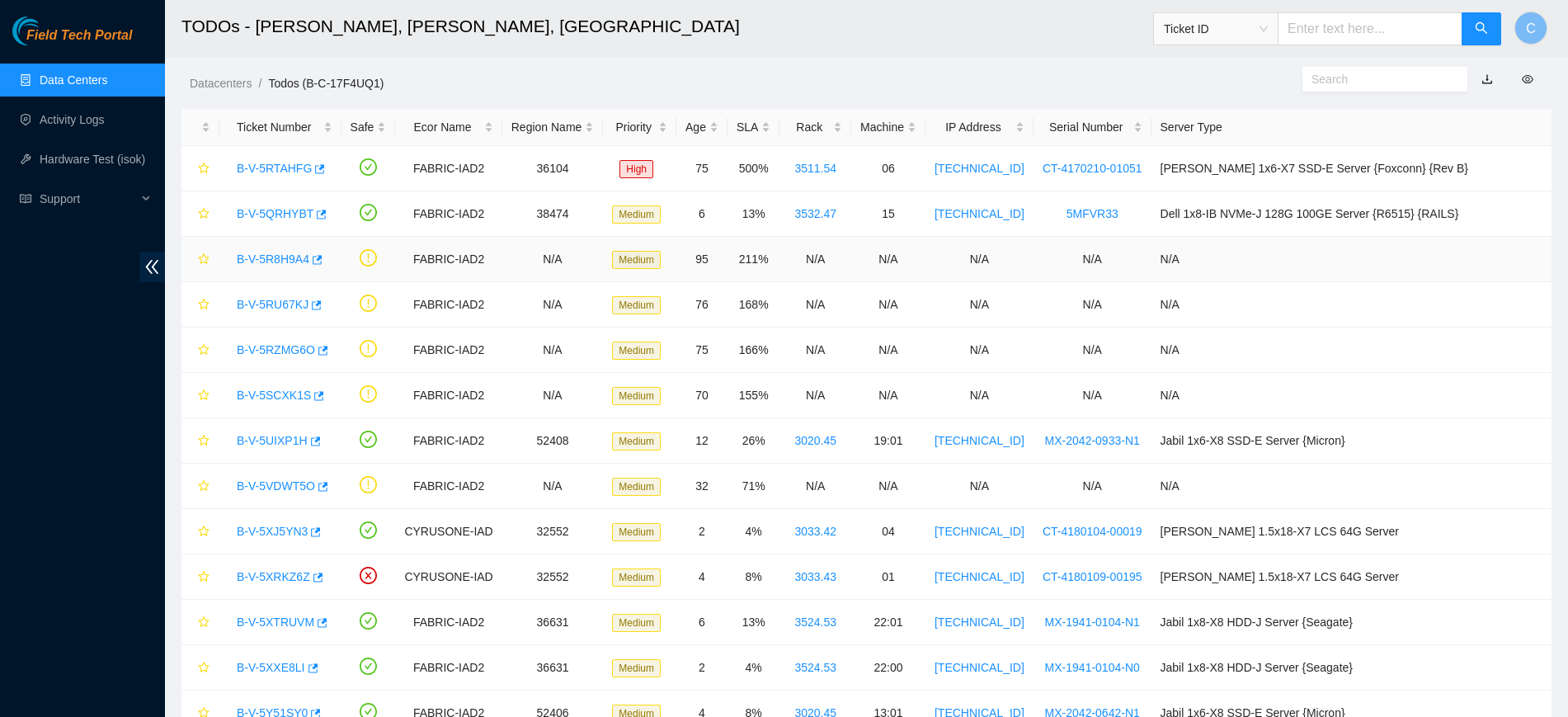
click at [278, 254] on link "B-V-5R8H9A4" at bounding box center [272, 258] width 73 height 13
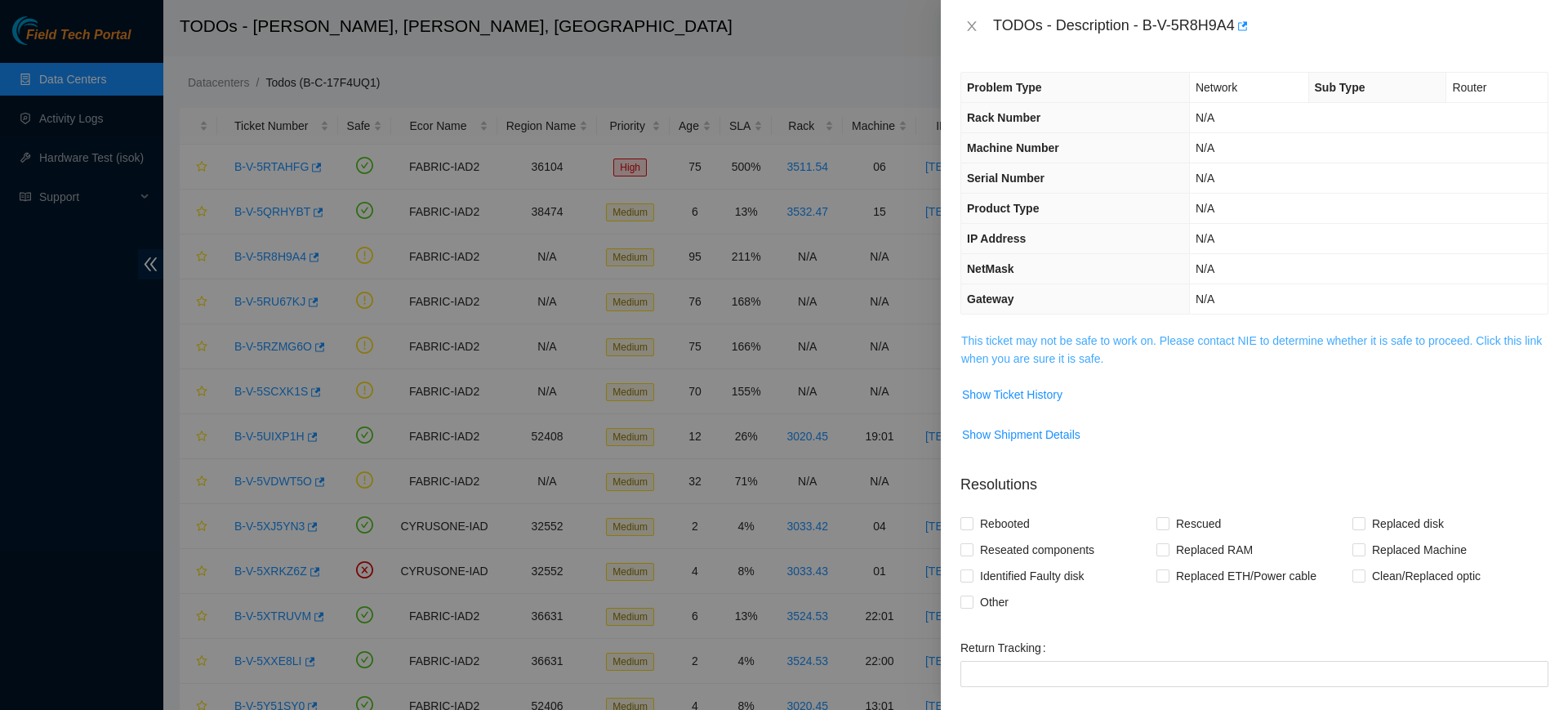
click at [1053, 341] on link "This ticket may not be safe to work on. Please contact NIE to determine whether…" at bounding box center [1251, 350] width 580 height 31
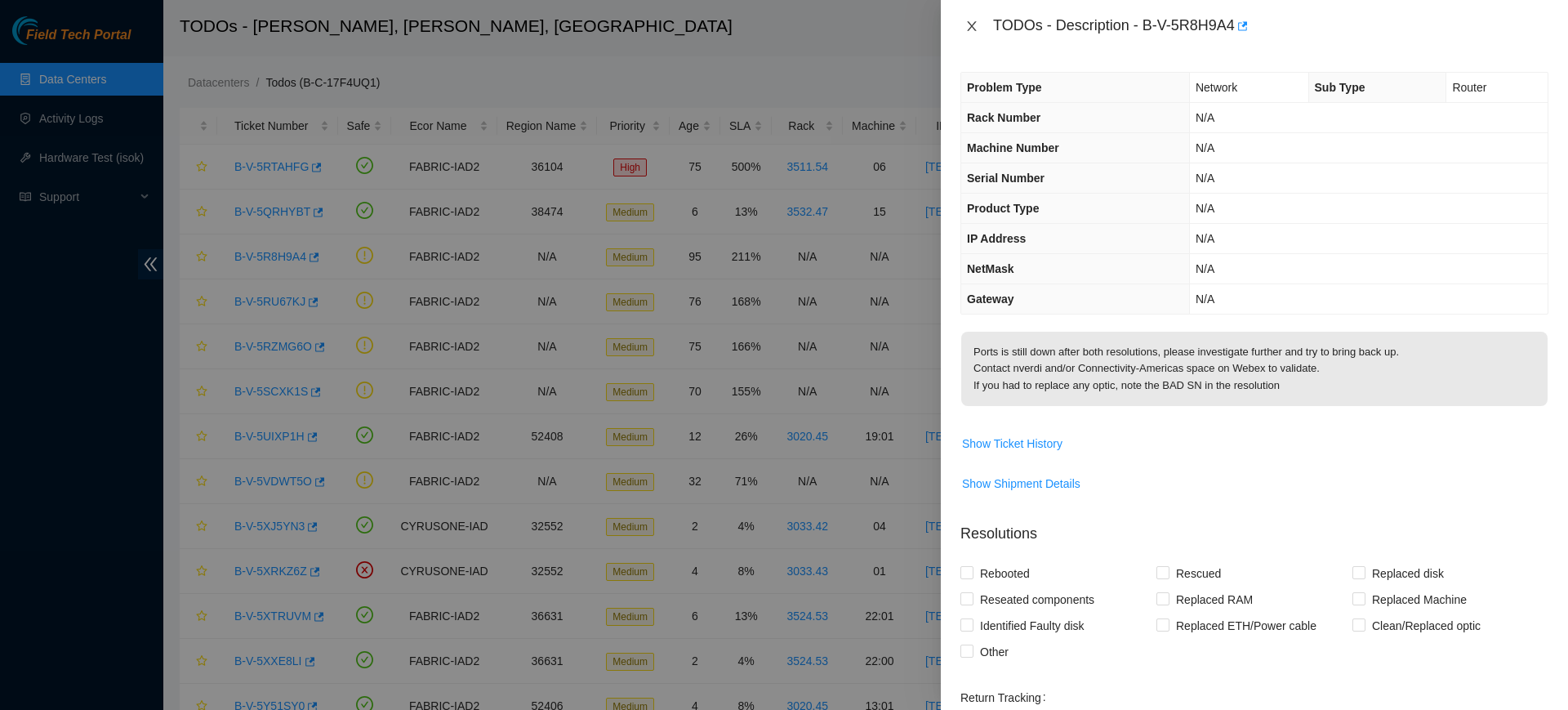
click at [972, 26] on icon "close" at bounding box center [972, 25] width 9 height 10
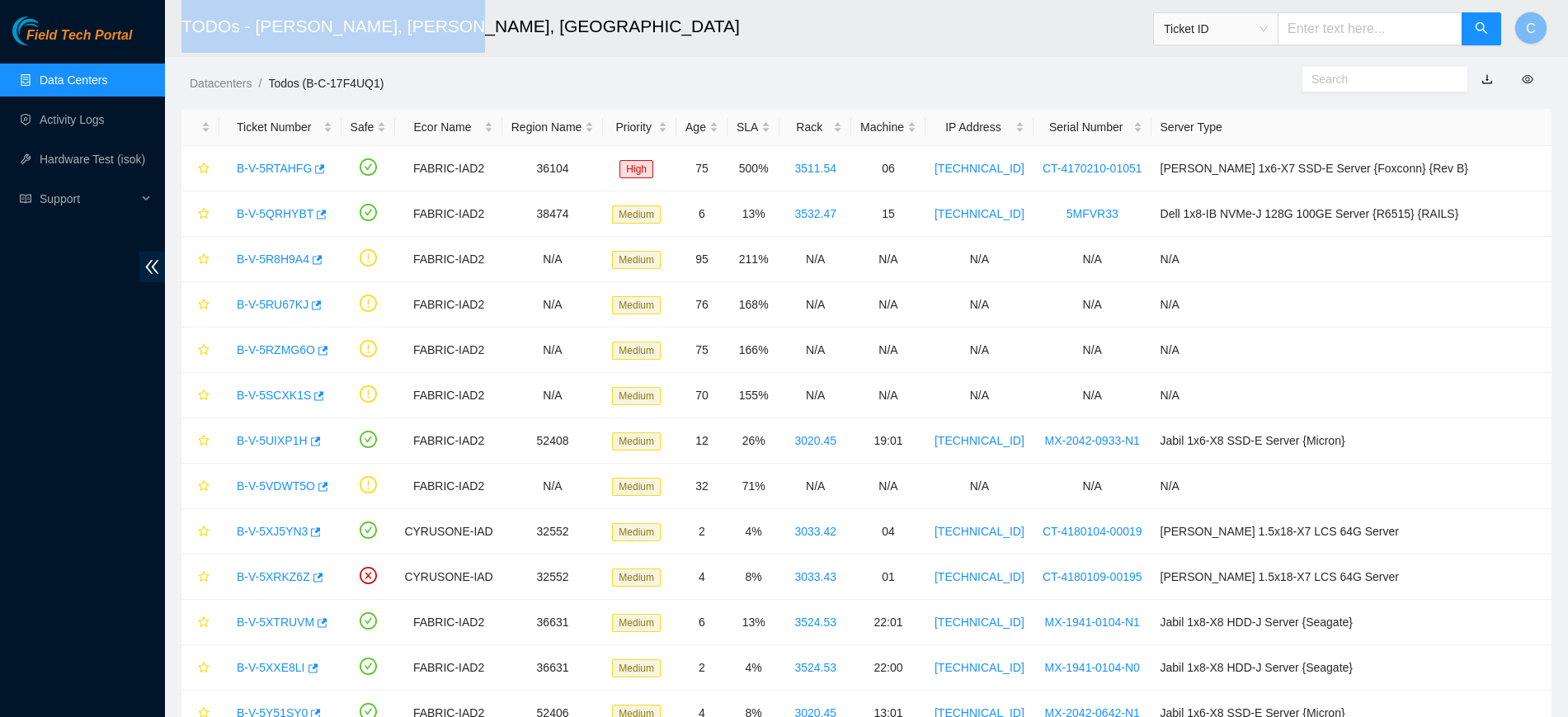
drag, startPoint x: 430, startPoint y: 20, endPoint x: 183, endPoint y: 40, distance: 247.8
click at [183, 40] on h2 "TODOs - CyrusOne, Sterling, VA" at bounding box center [719, 26] width 1074 height 53
click at [184, 43] on h2 "TODOs - CyrusOne, Sterling, VA" at bounding box center [719, 26] width 1074 height 53
drag, startPoint x: 178, startPoint y: 24, endPoint x: 243, endPoint y: 17, distance: 65.4
click at [234, 18] on header "TODOs - CyrusOne, Sterling, VA Ticket ID C" at bounding box center [949, 28] width 1568 height 57
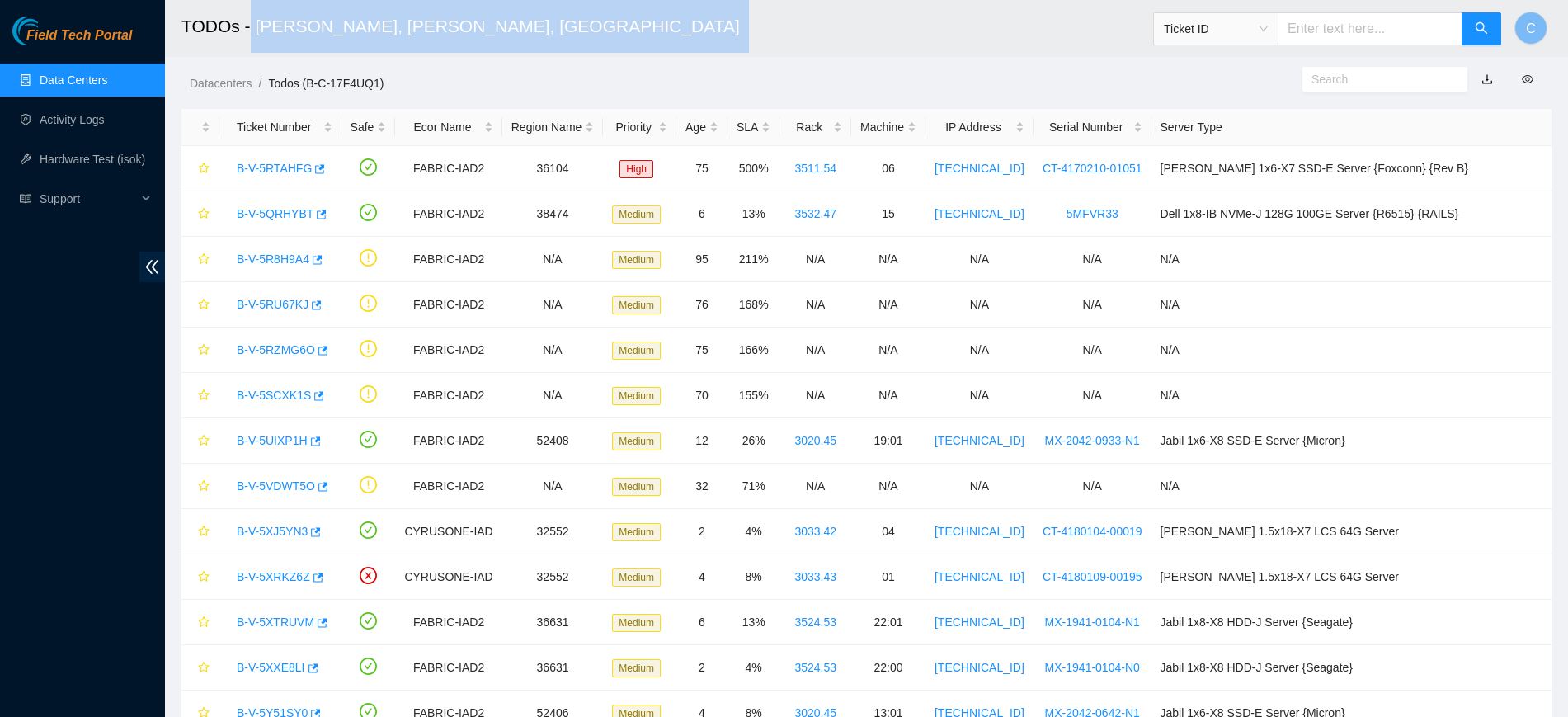
drag, startPoint x: 248, startPoint y: 17, endPoint x: 437, endPoint y: 47, distance: 191.4
click at [437, 47] on h2 "TODOs - CyrusOne, Sterling, VA" at bounding box center [719, 26] width 1074 height 53
